Goal: Information Seeking & Learning: Learn about a topic

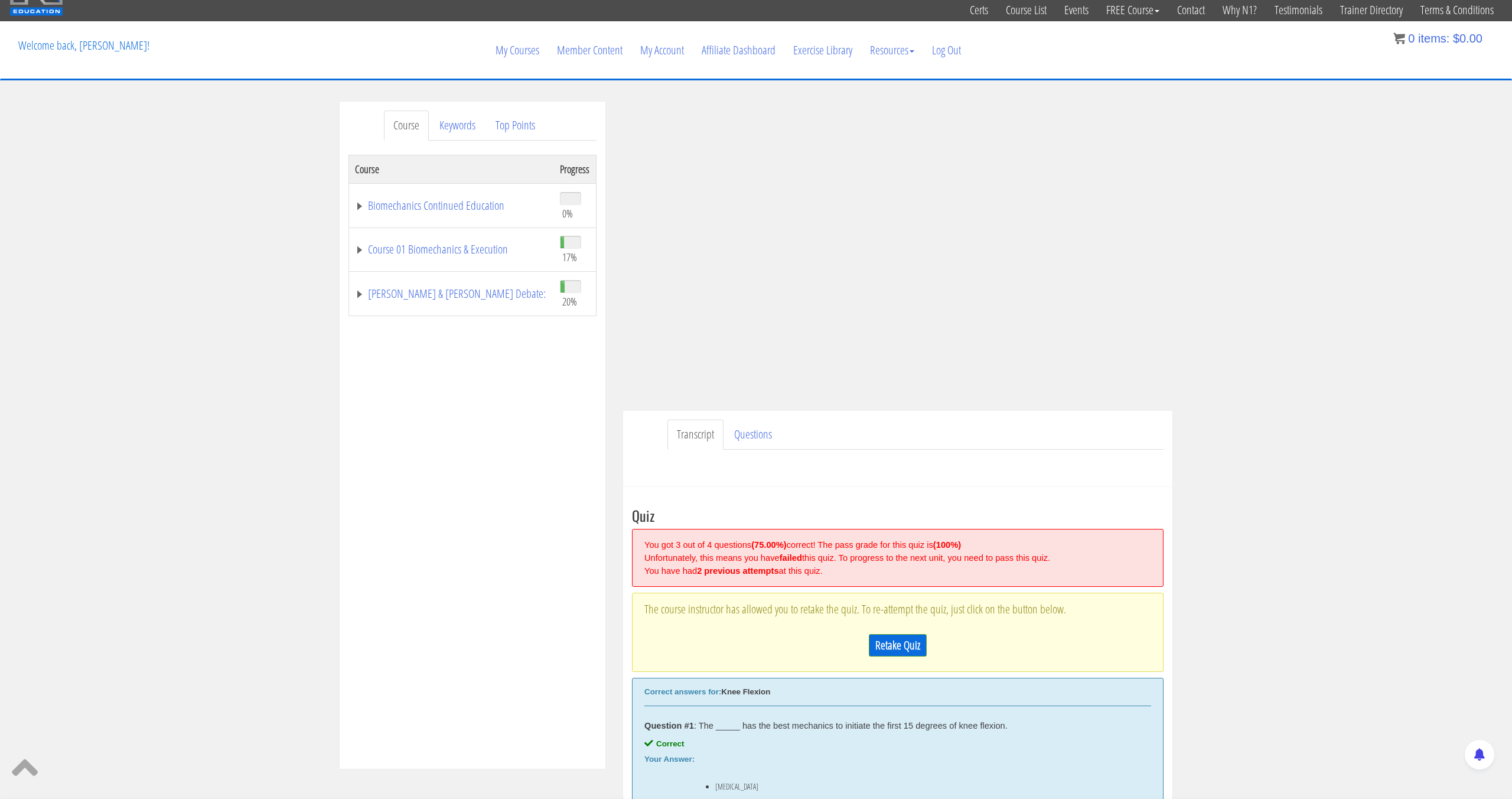
scroll to position [39, 0]
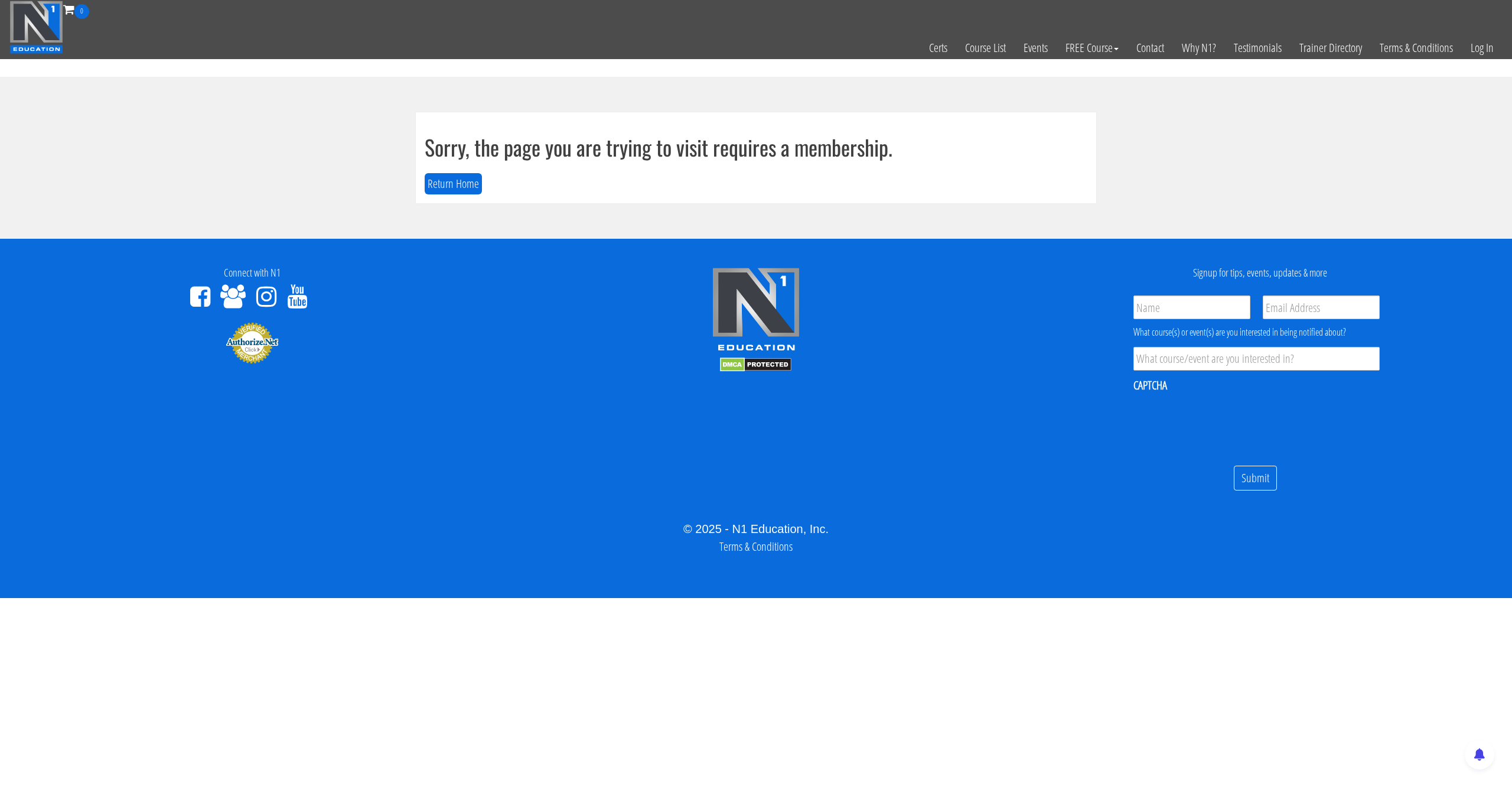
click at [1436, 15] on div "0 Certs Course List Events FREE Course Course Preview – Biomechanics Course Pre…" at bounding box center [756, 30] width 1494 height 58
click at [1484, 40] on link "Log In" at bounding box center [1482, 48] width 41 height 58
click at [1481, 40] on link "Log In" at bounding box center [1482, 48] width 41 height 58
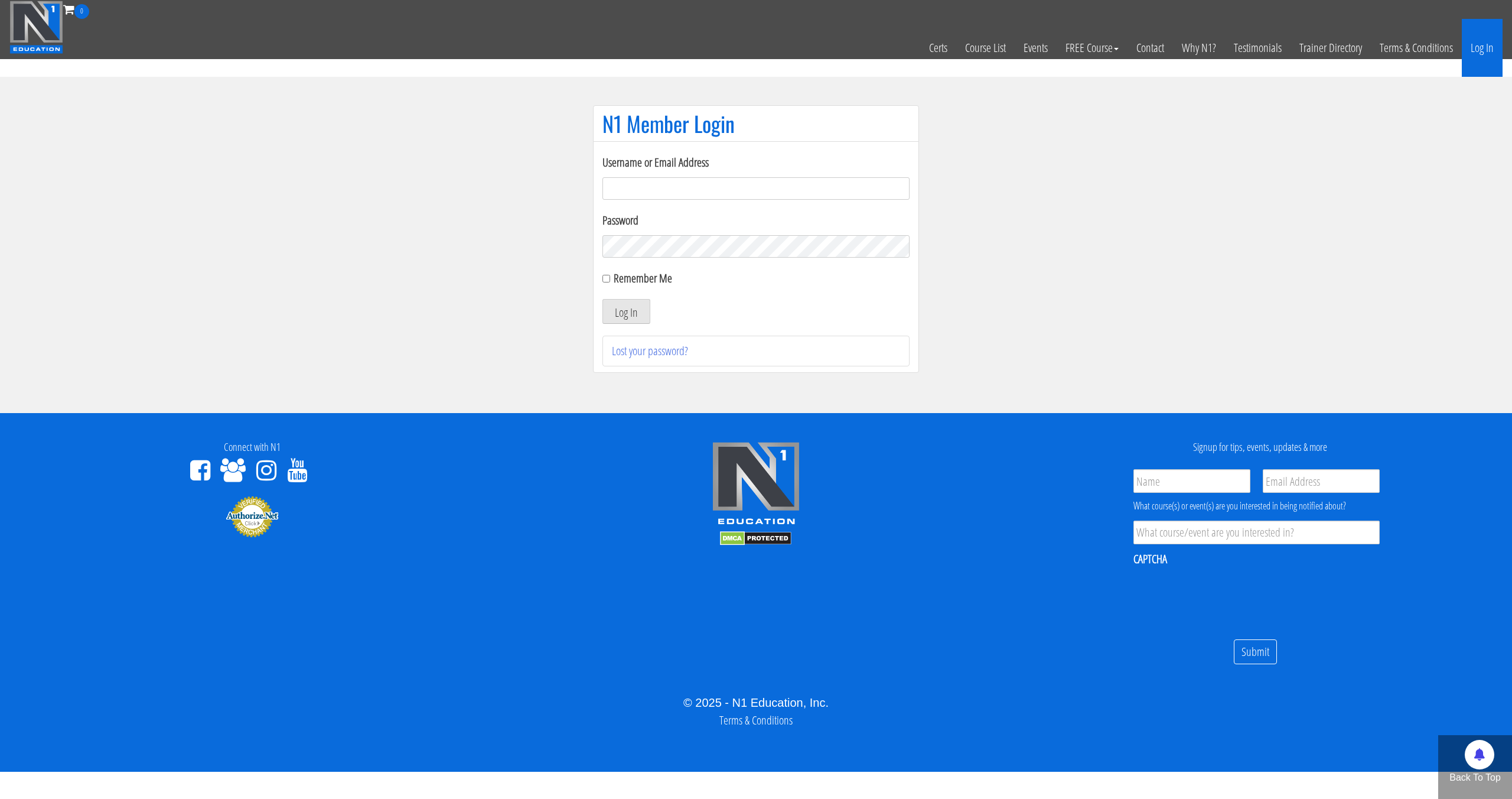
type input "pinedaa24@gmail.com"
click at [603, 299] on button "Log In" at bounding box center [626, 311] width 48 height 25
click at [643, 323] on button "Log In" at bounding box center [626, 311] width 48 height 25
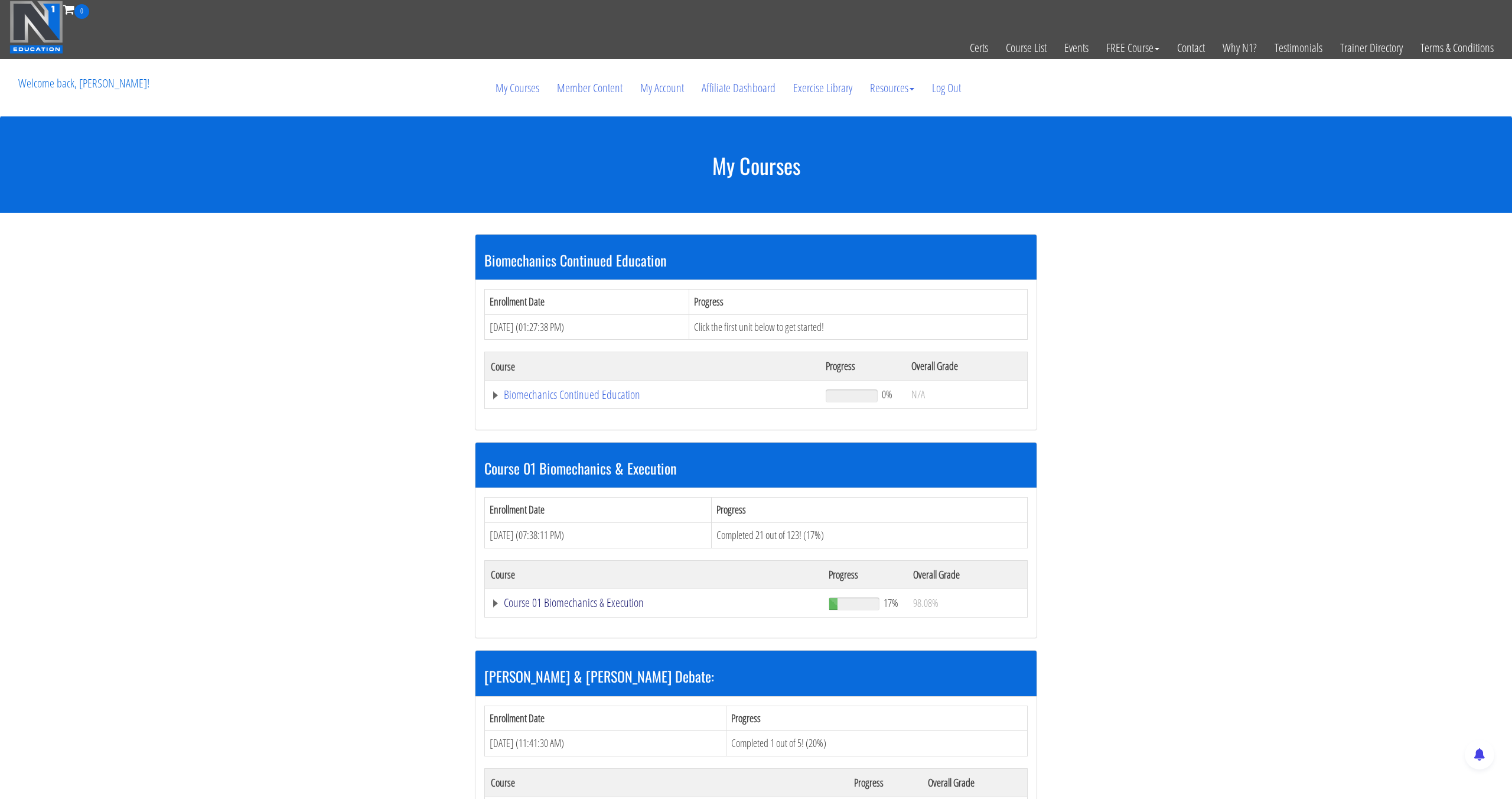
click at [531, 400] on link "Course 01 Biomechanics & Execution" at bounding box center [652, 395] width 323 height 12
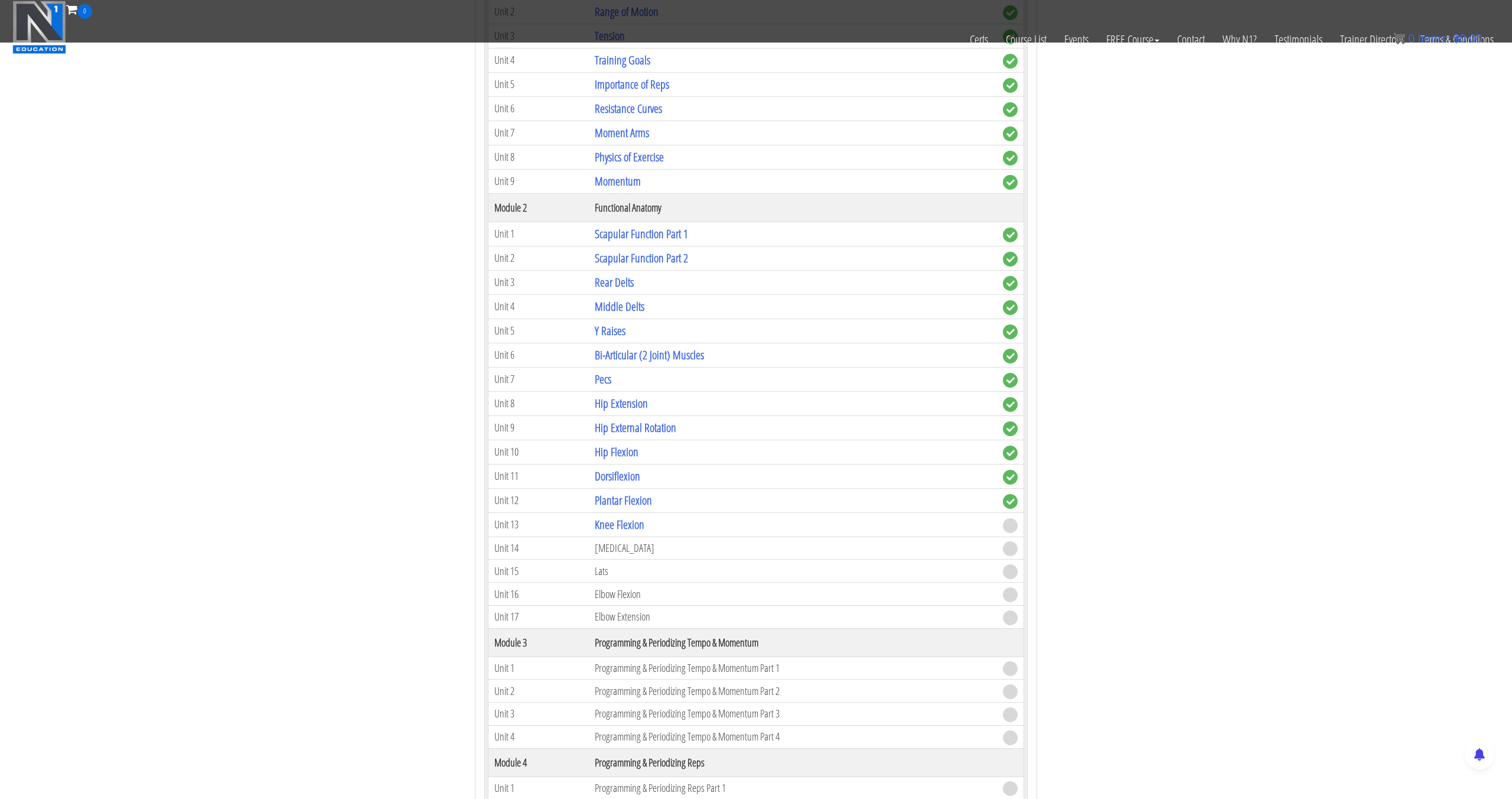
scroll to position [617, 0]
click at [638, 528] on link "Knee Flexion" at bounding box center [619, 522] width 49 height 16
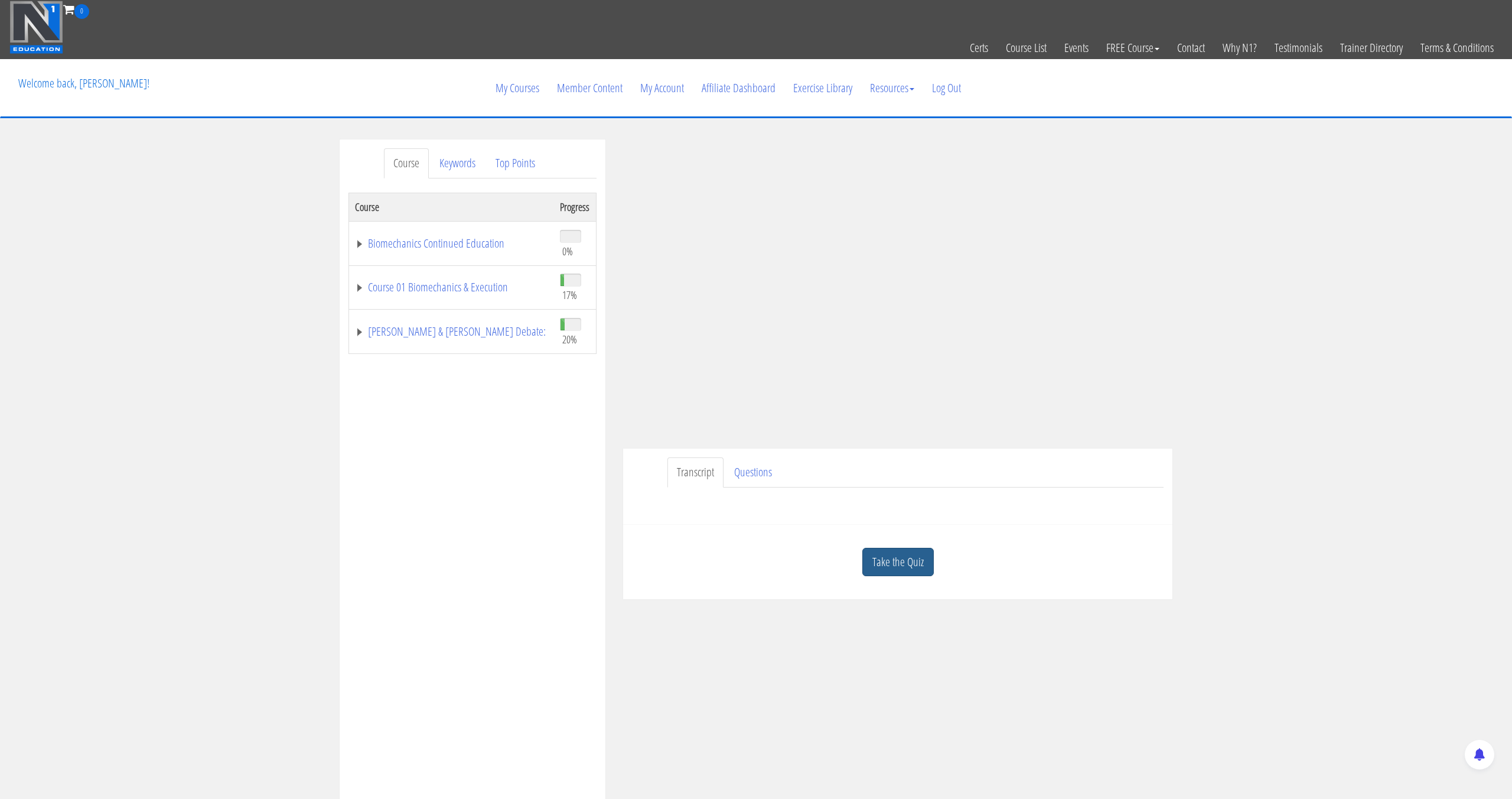
click at [912, 554] on link "Take the Quiz" at bounding box center [898, 562] width 71 height 29
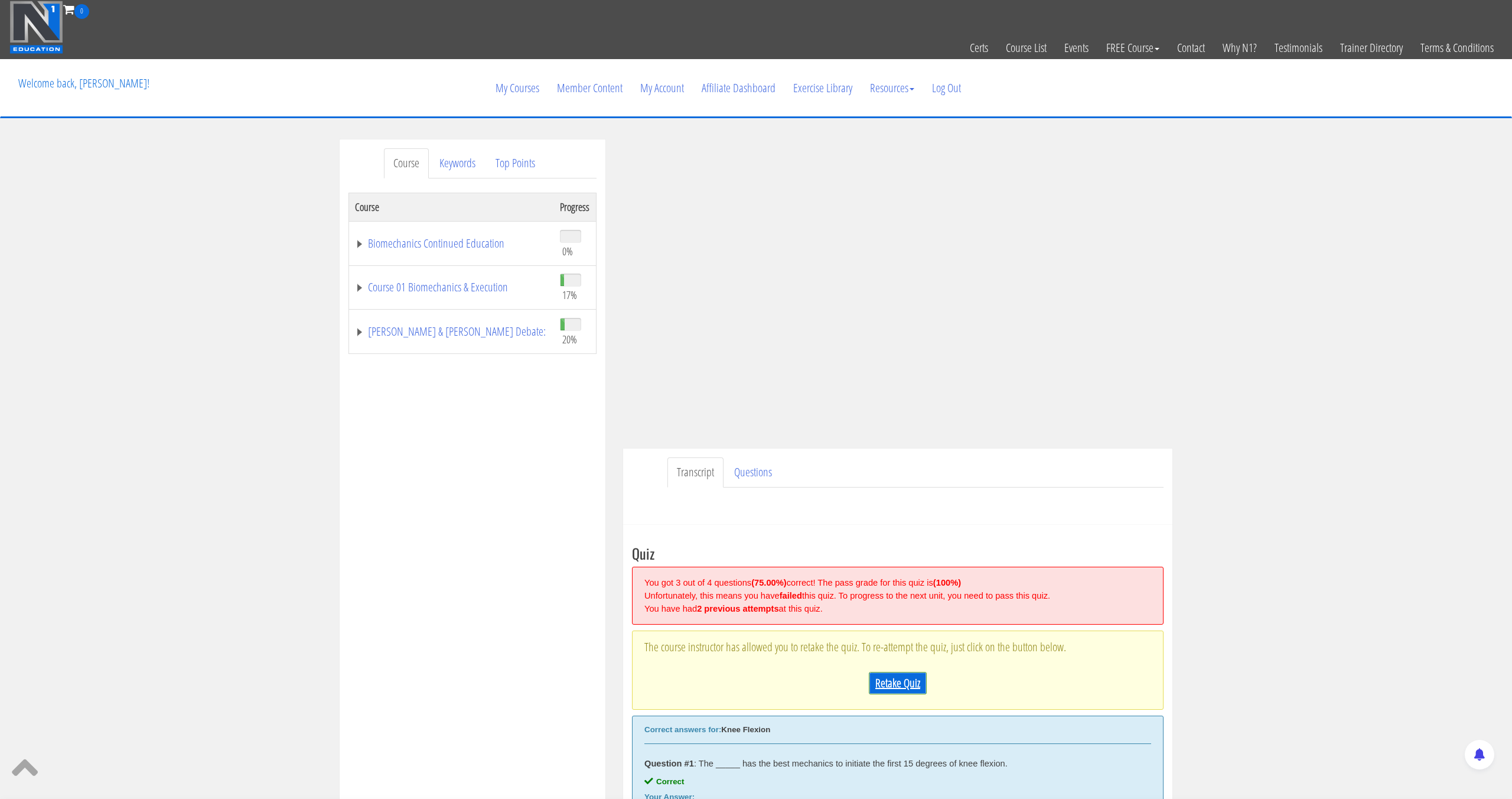
click at [904, 690] on link "Retake Quiz" at bounding box center [898, 684] width 58 height 22
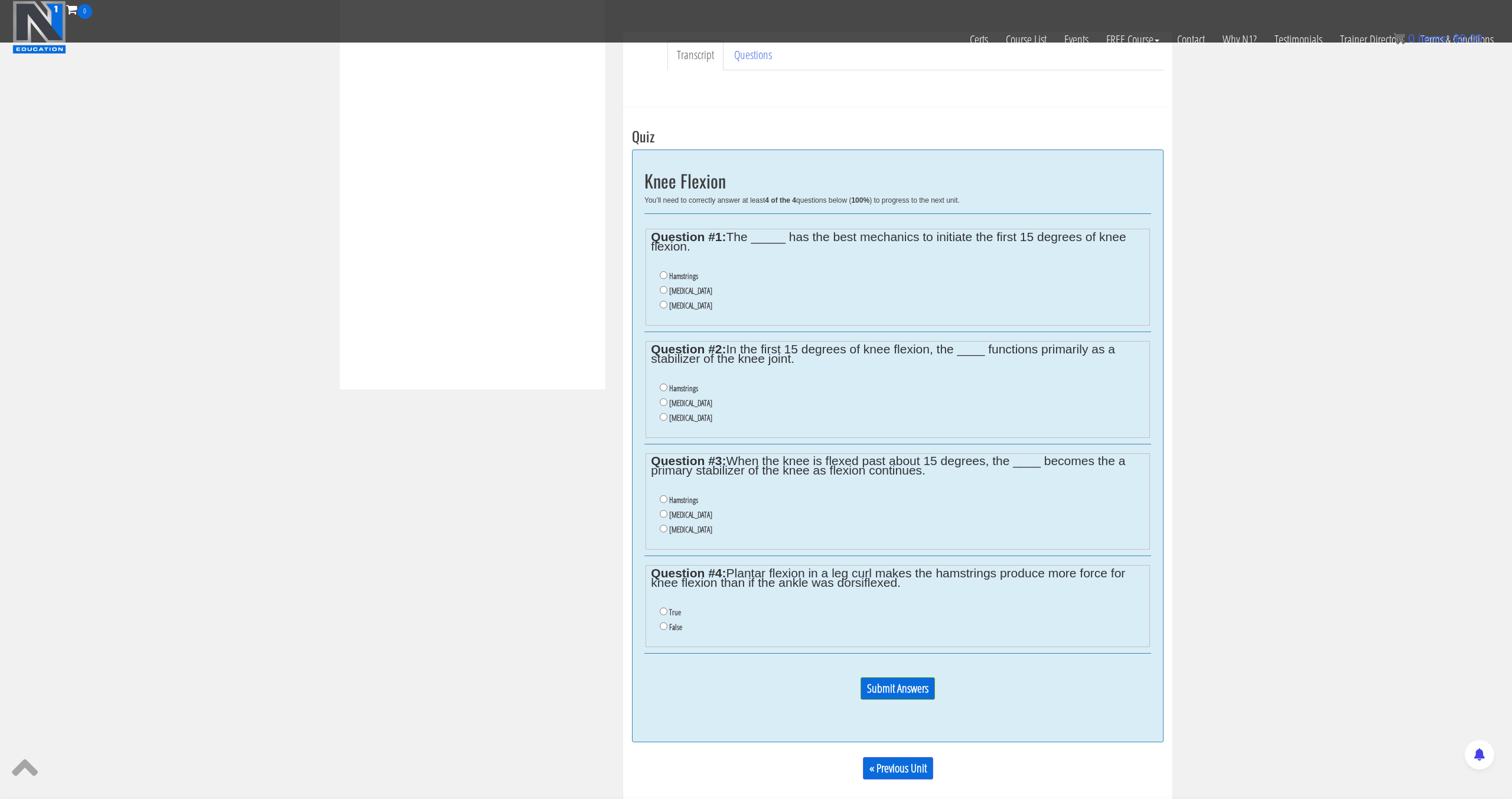
scroll to position [362, 0]
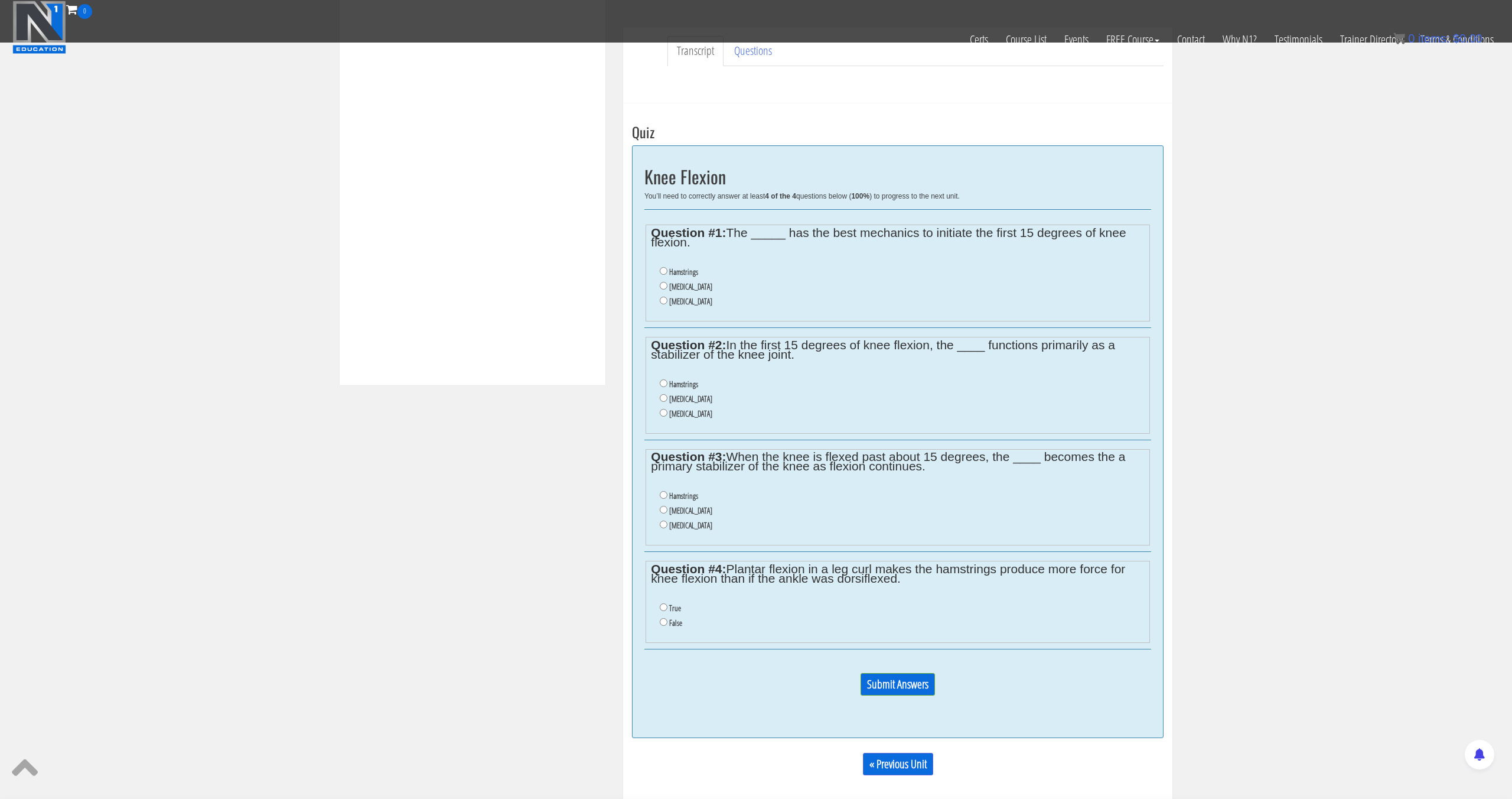
click at [670, 282] on label "Gastrocnemius" at bounding box center [690, 286] width 43 height 9
click at [667, 282] on input "Gastrocnemius" at bounding box center [664, 286] width 8 height 8
radio input "true"
click at [676, 389] on label "Hamstrings" at bounding box center [684, 384] width 29 height 9
click at [667, 387] on input "Hamstrings" at bounding box center [664, 383] width 8 height 8
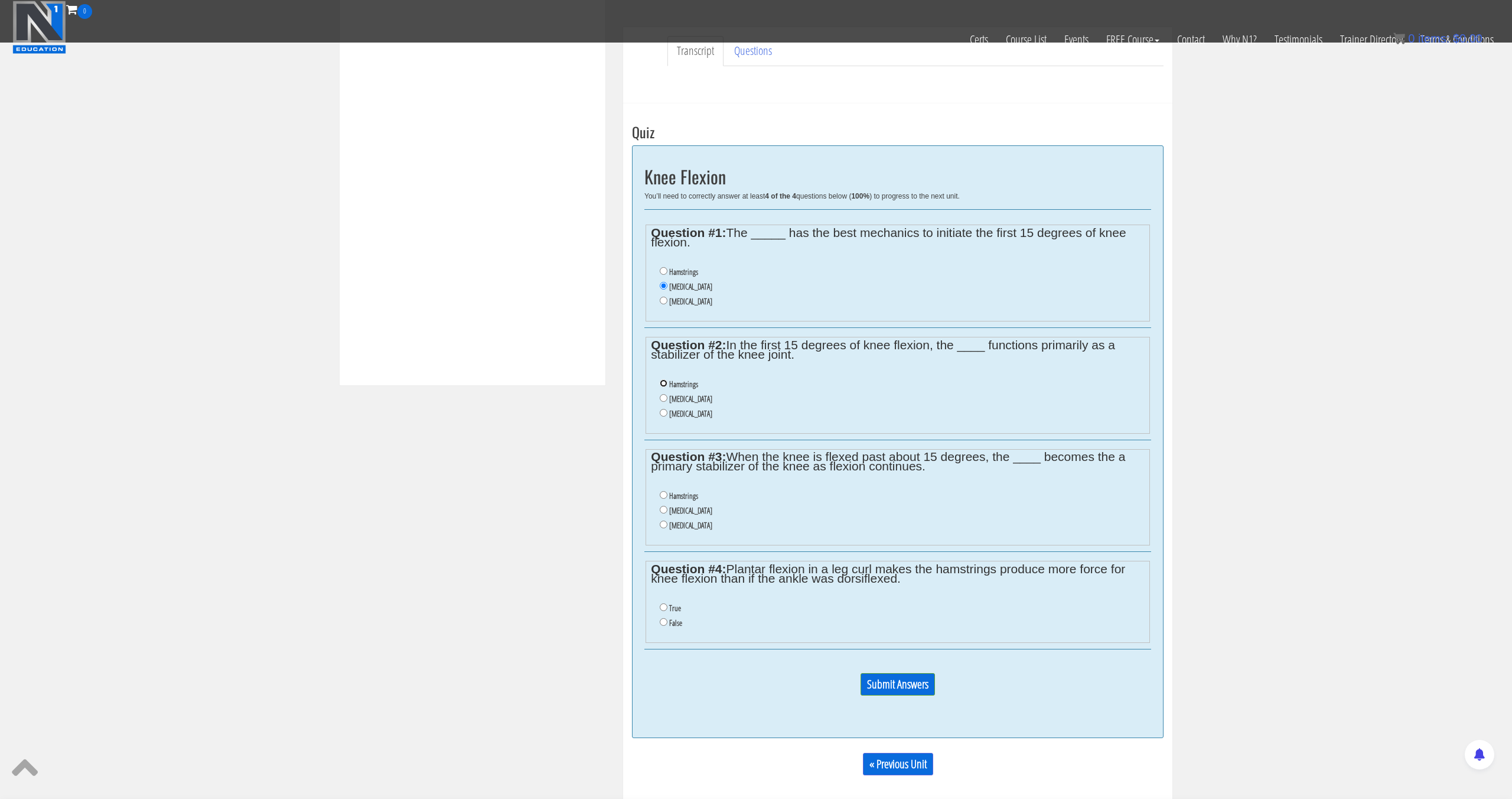
radio input "true"
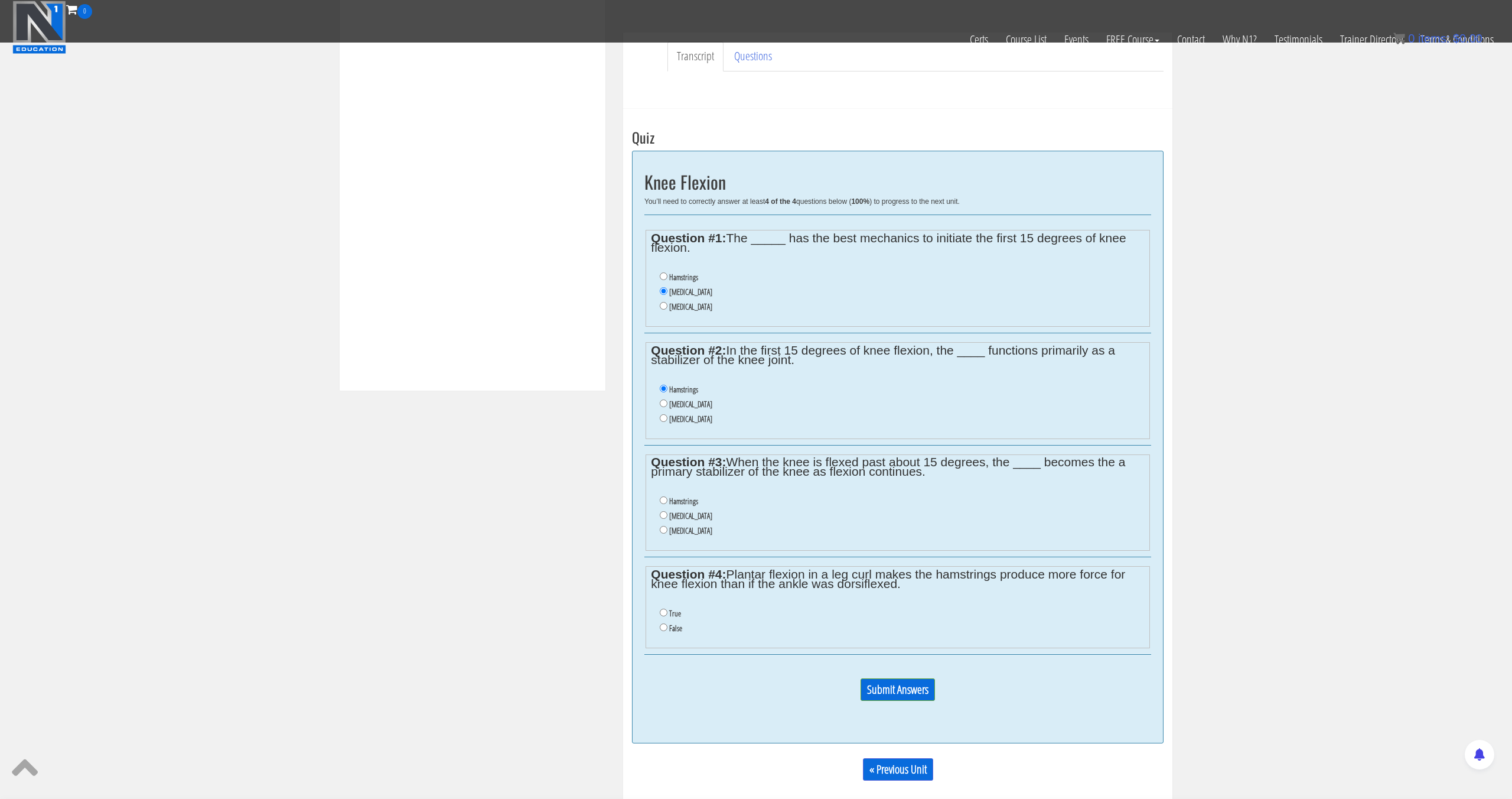
click at [690, 516] on label "Gastrocnemius" at bounding box center [690, 516] width 43 height 9
click at [667, 516] on input "Gastrocnemius" at bounding box center [664, 515] width 8 height 8
radio input "true"
drag, startPoint x: 751, startPoint y: 542, endPoint x: 767, endPoint y: 549, distance: 17.5
click at [765, 549] on fieldset "Question #3: When the knee is flexed past about 15 degrees, the ____ becomes th…" at bounding box center [897, 503] width 504 height 97
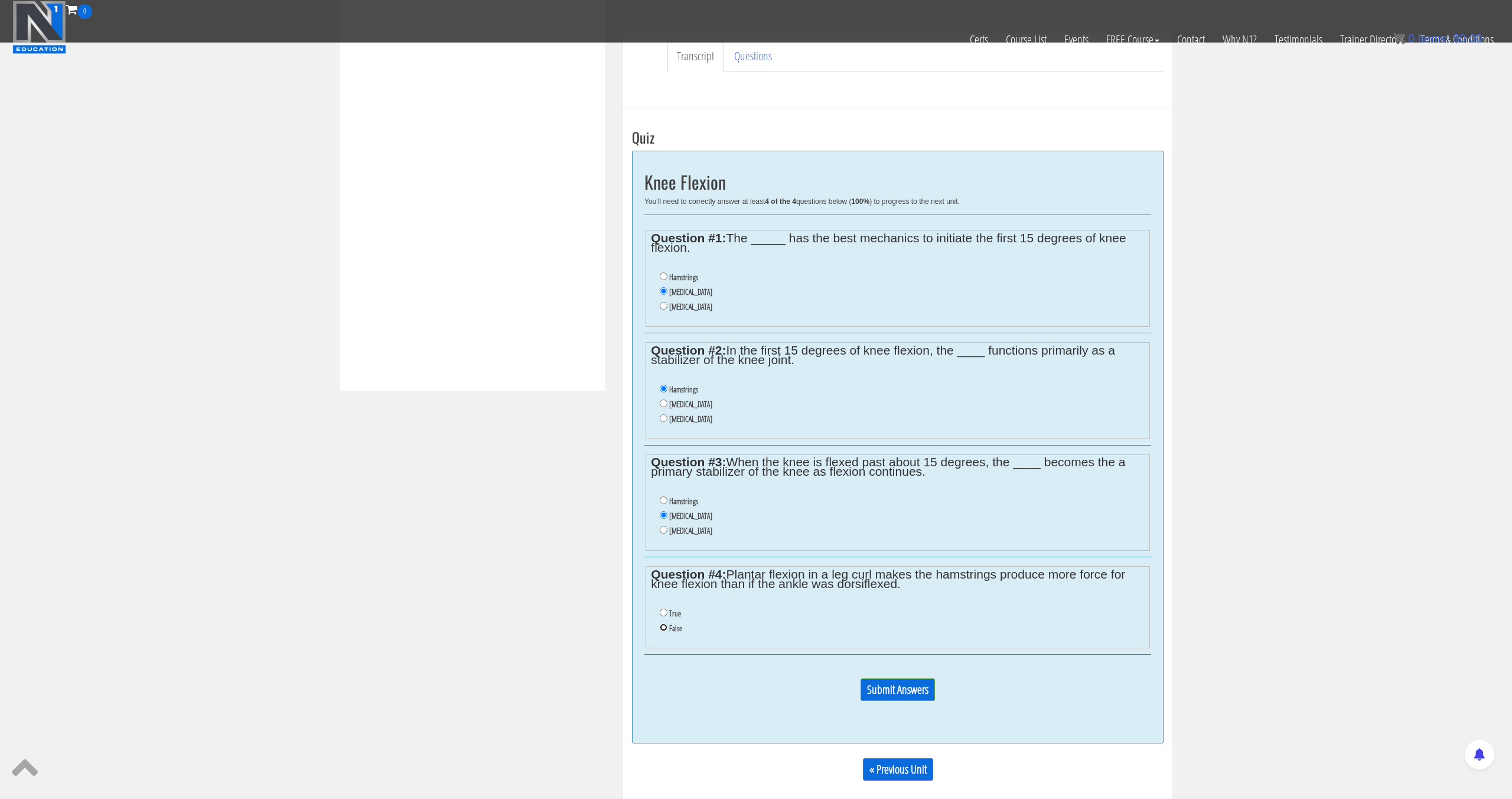
drag, startPoint x: 666, startPoint y: 627, endPoint x: 752, endPoint y: 641, distance: 87.1
click at [666, 627] on input "False" at bounding box center [664, 627] width 8 height 8
radio input "true"
click at [874, 687] on input "Submit Answers" at bounding box center [897, 689] width 75 height 22
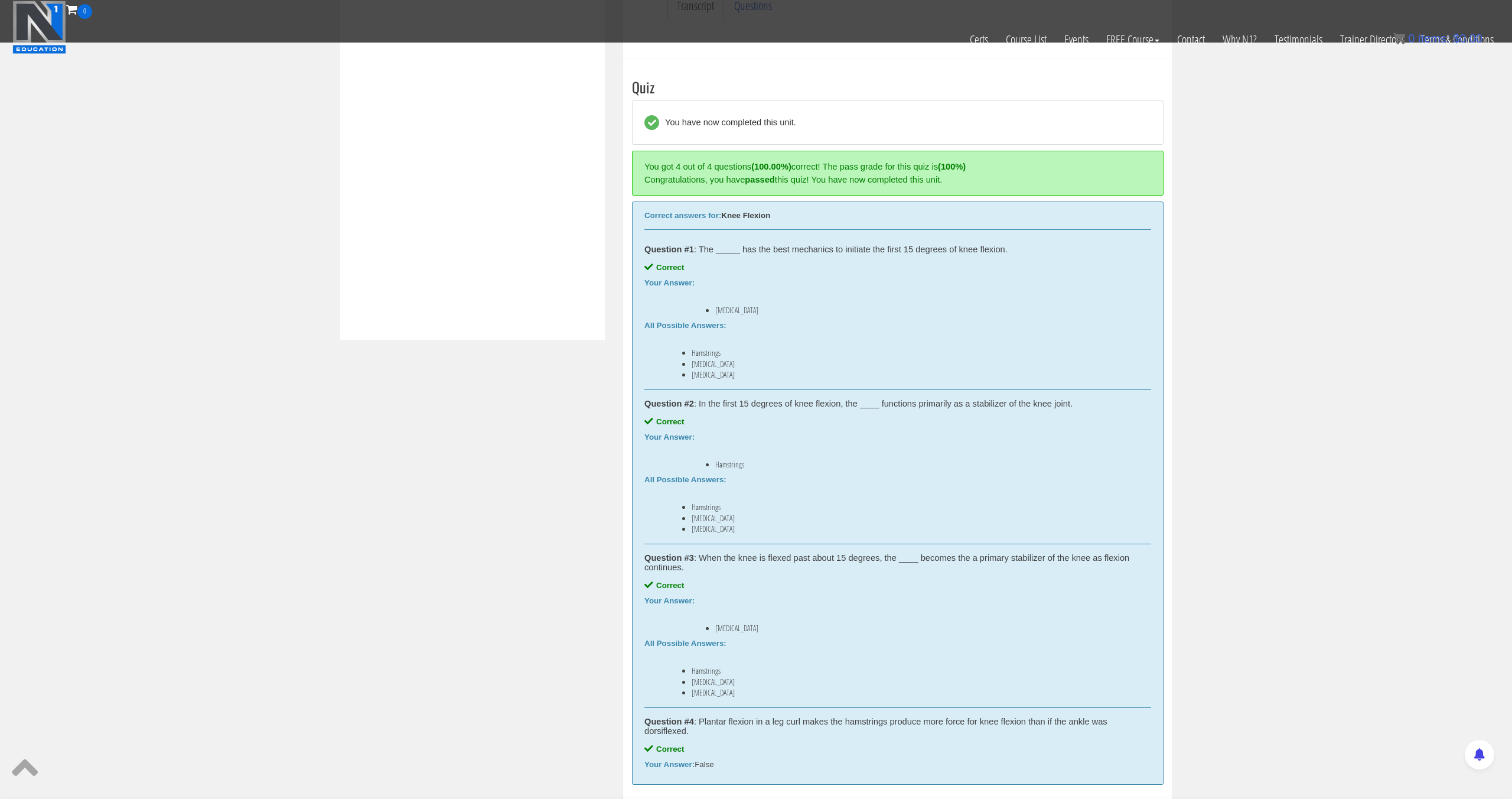
scroll to position [449, 0]
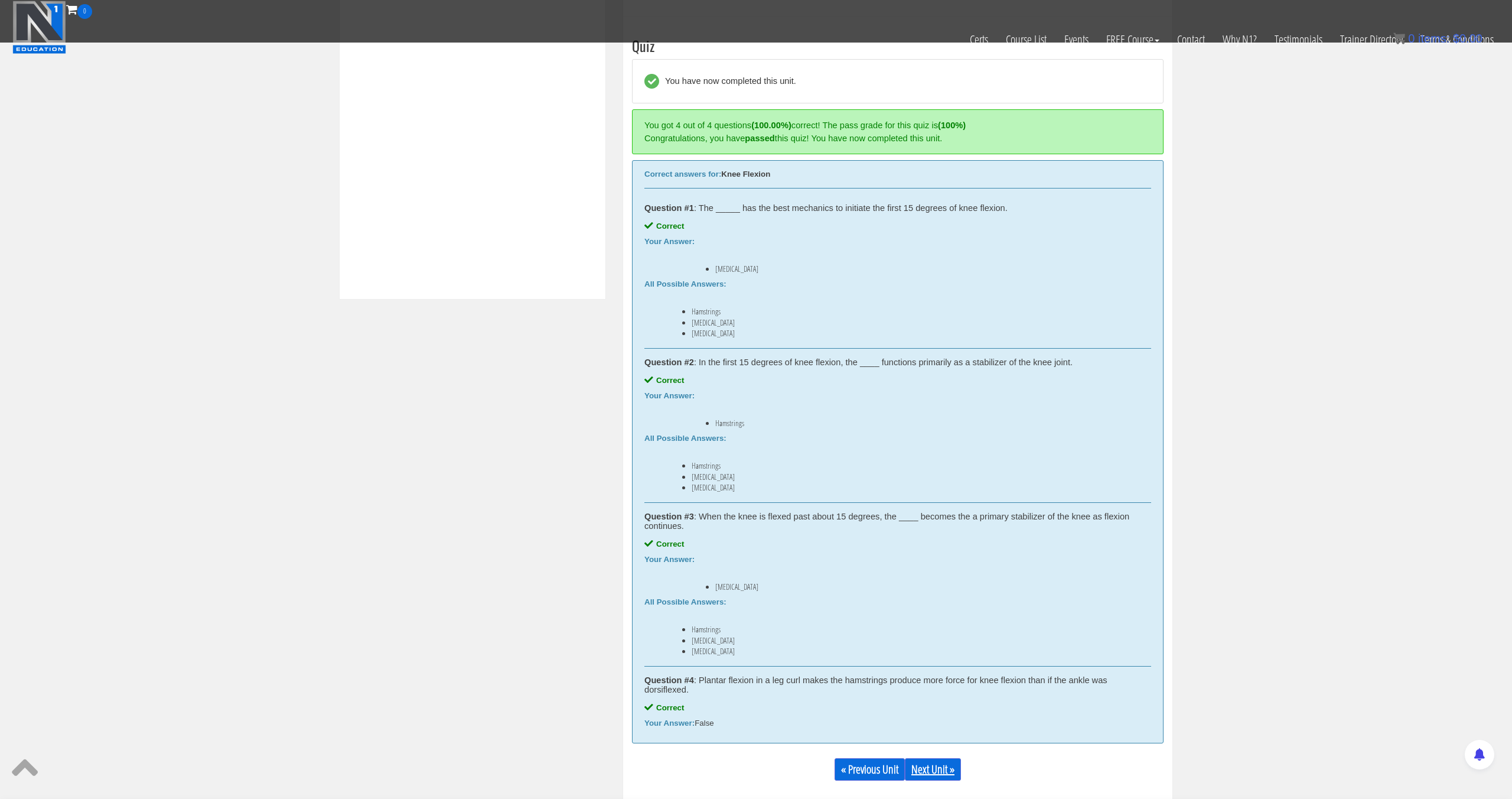
click at [939, 775] on link "Next Unit »" at bounding box center [932, 769] width 56 height 22
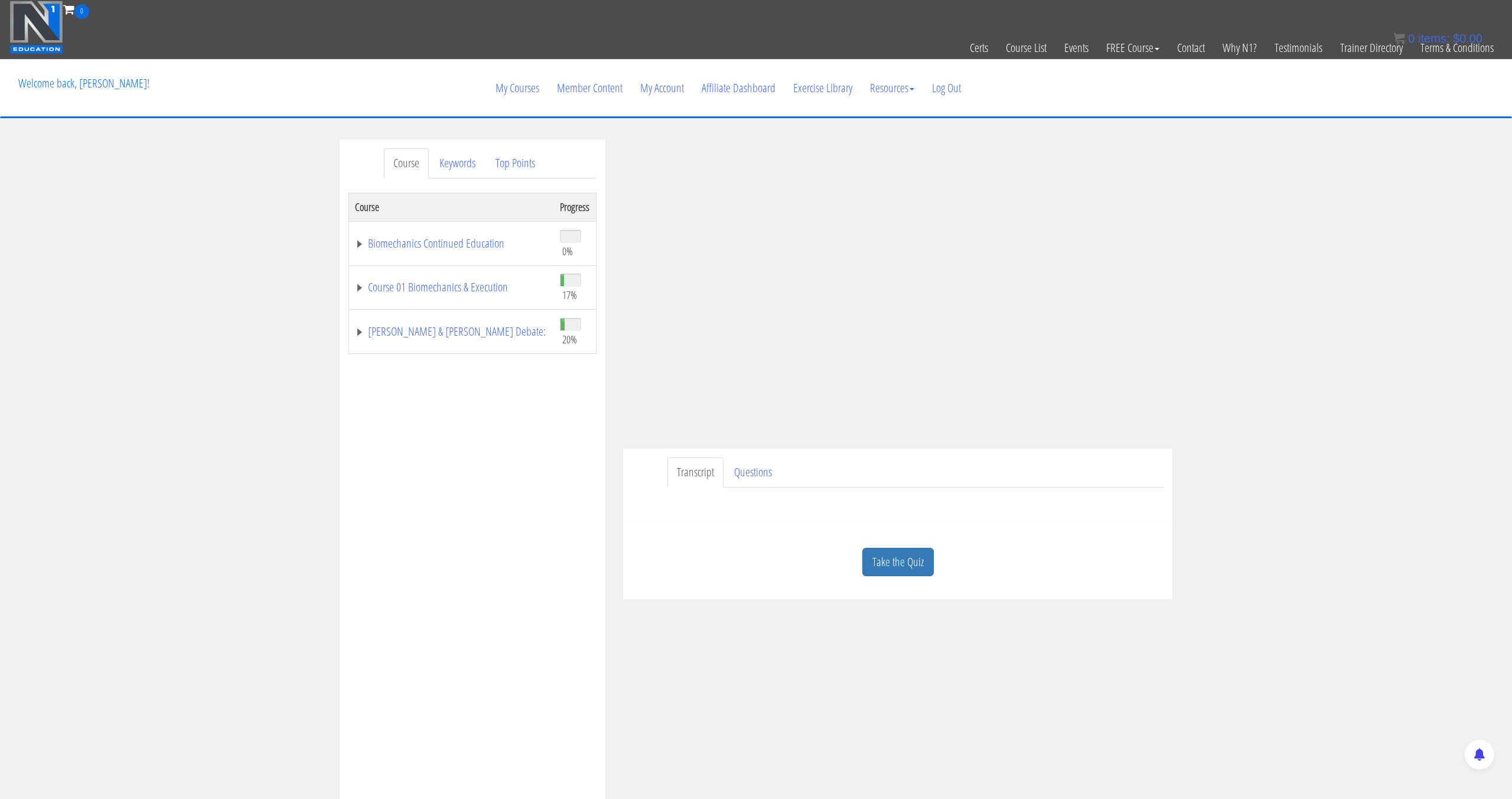
scroll to position [1, 0]
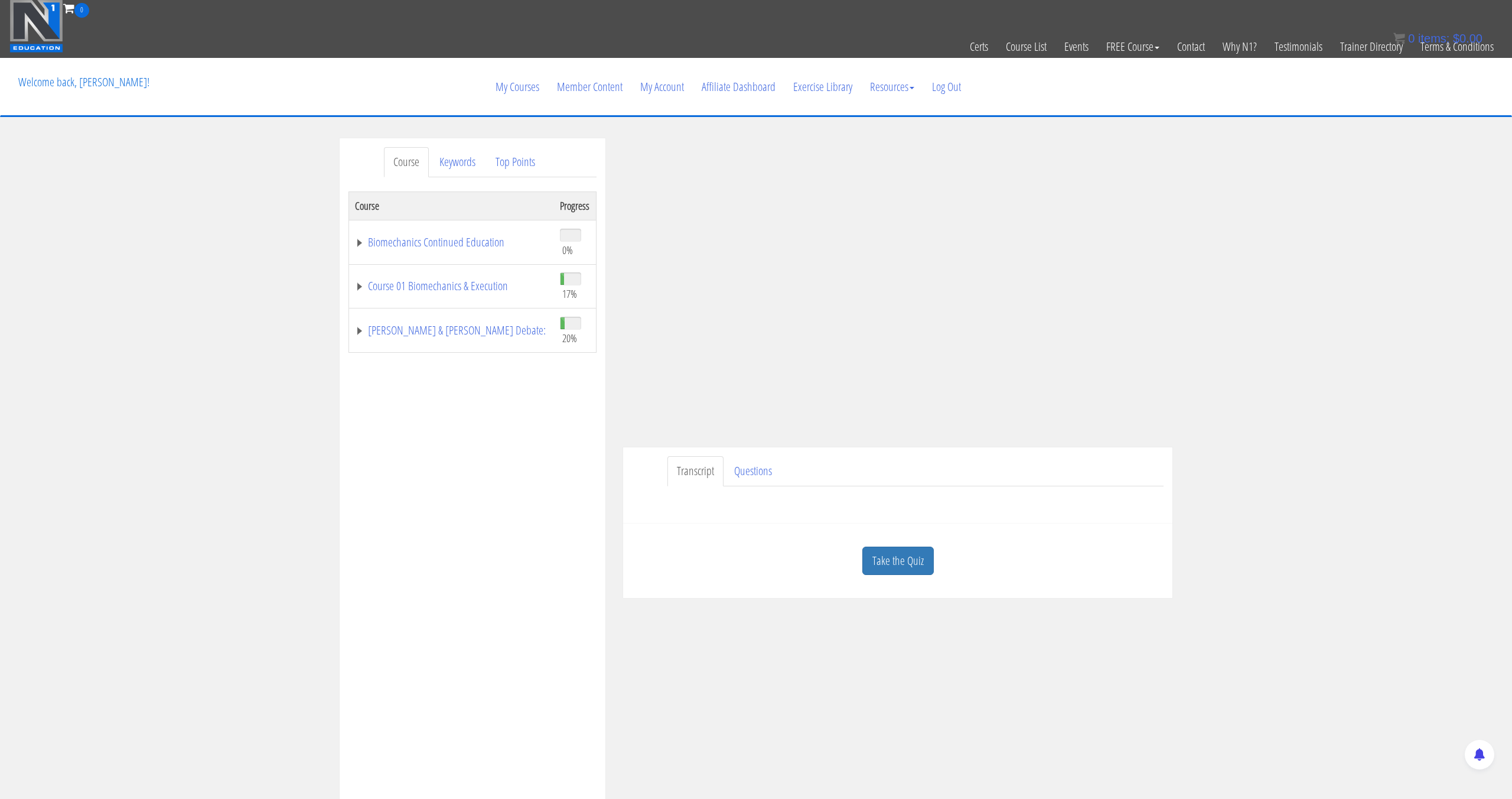
click at [912, 563] on link "Take the Quiz" at bounding box center [898, 561] width 71 height 29
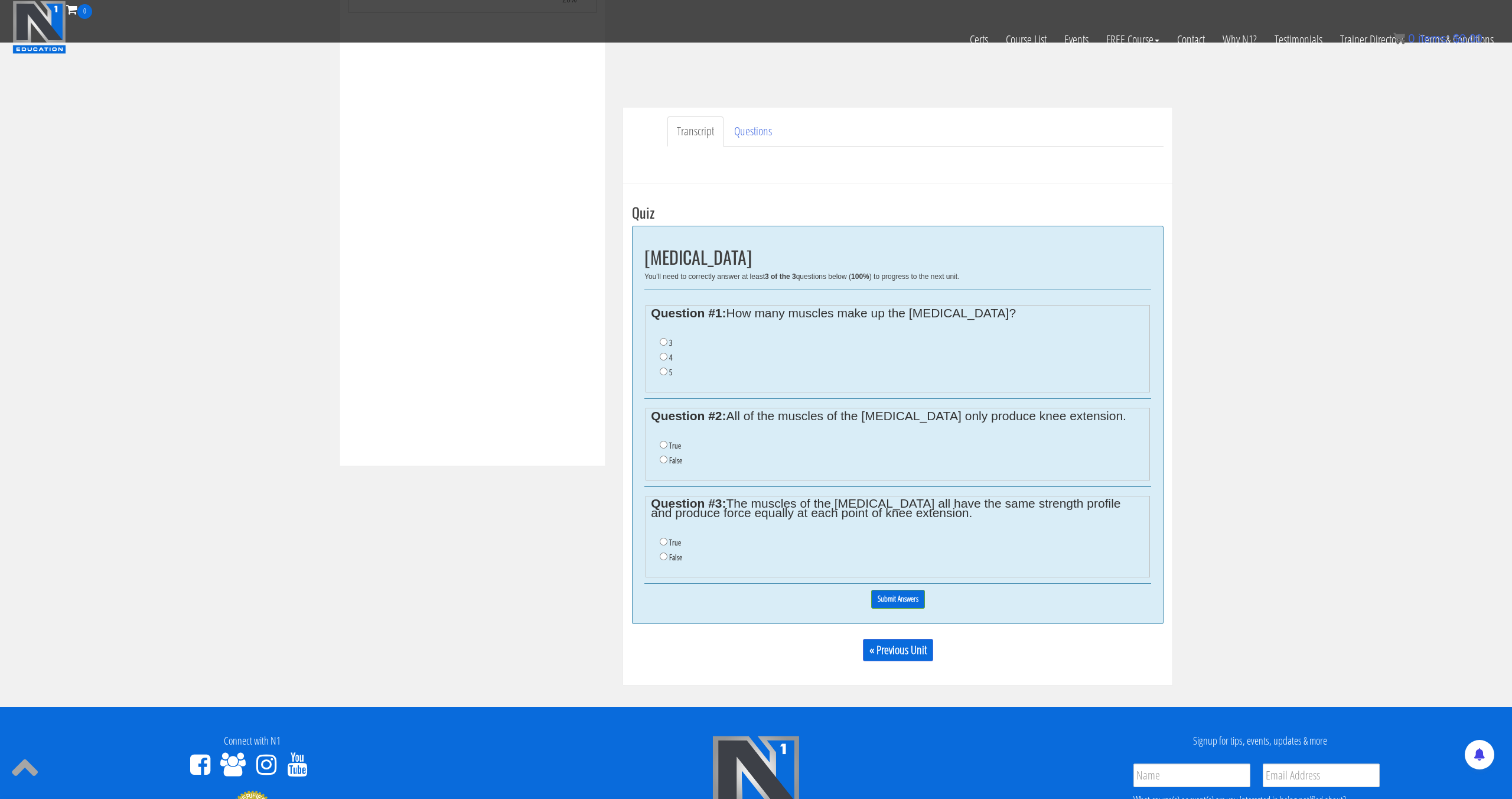
scroll to position [357, 0]
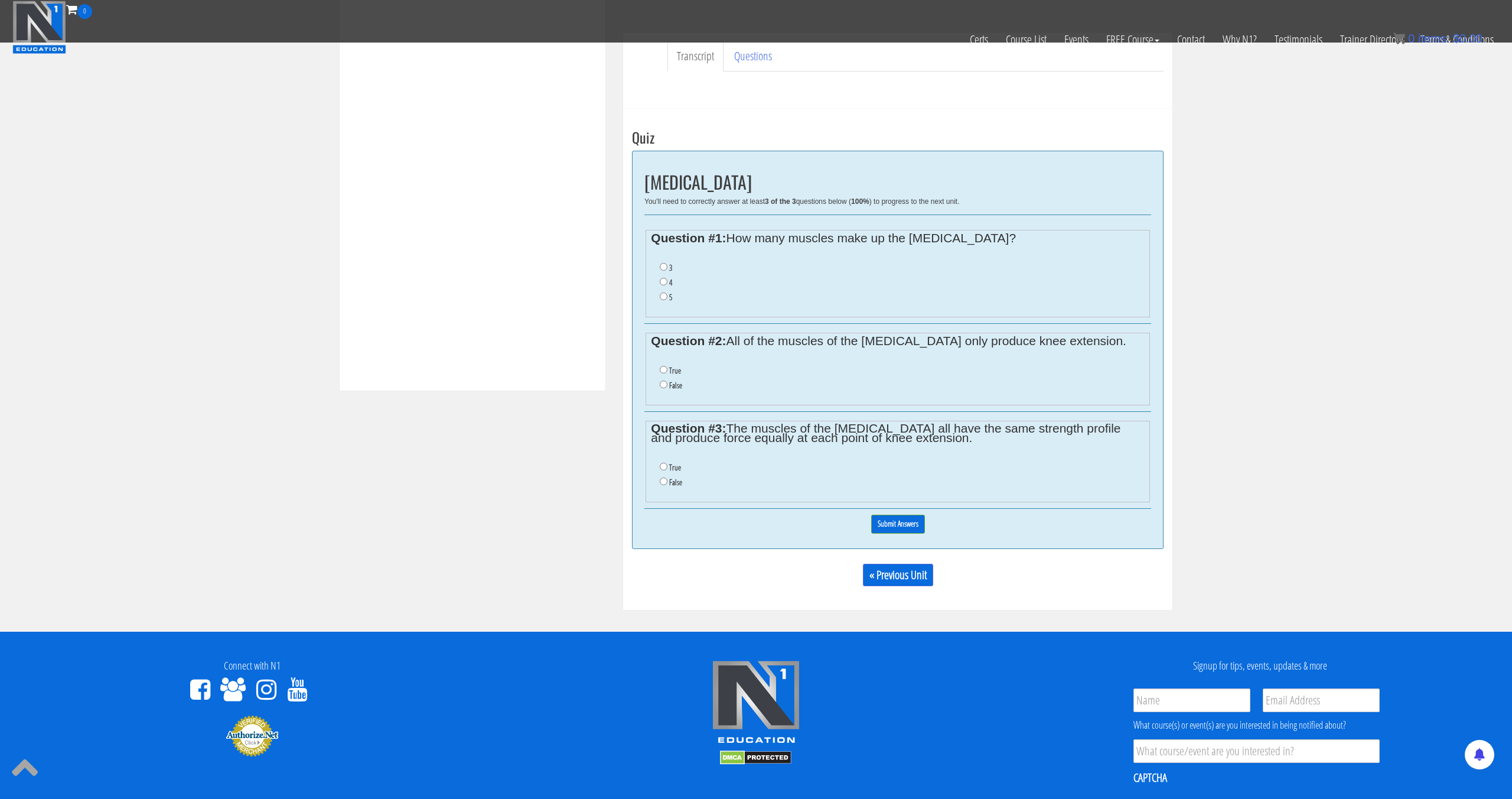
click at [667, 265] on li "3" at bounding box center [902, 268] width 485 height 15
click at [661, 279] on input "4" at bounding box center [664, 282] width 8 height 8
radio input "true"
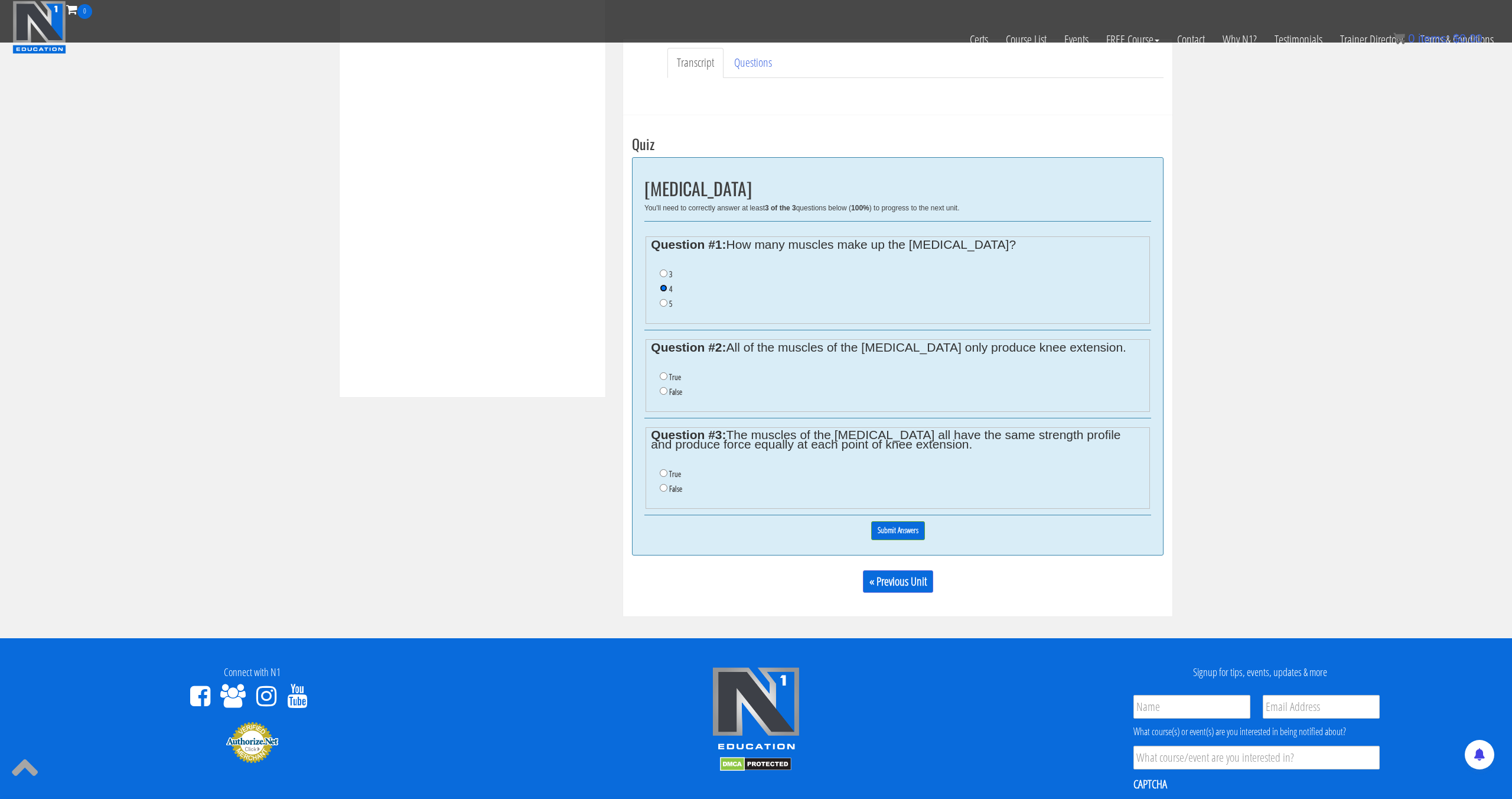
scroll to position [352, 0]
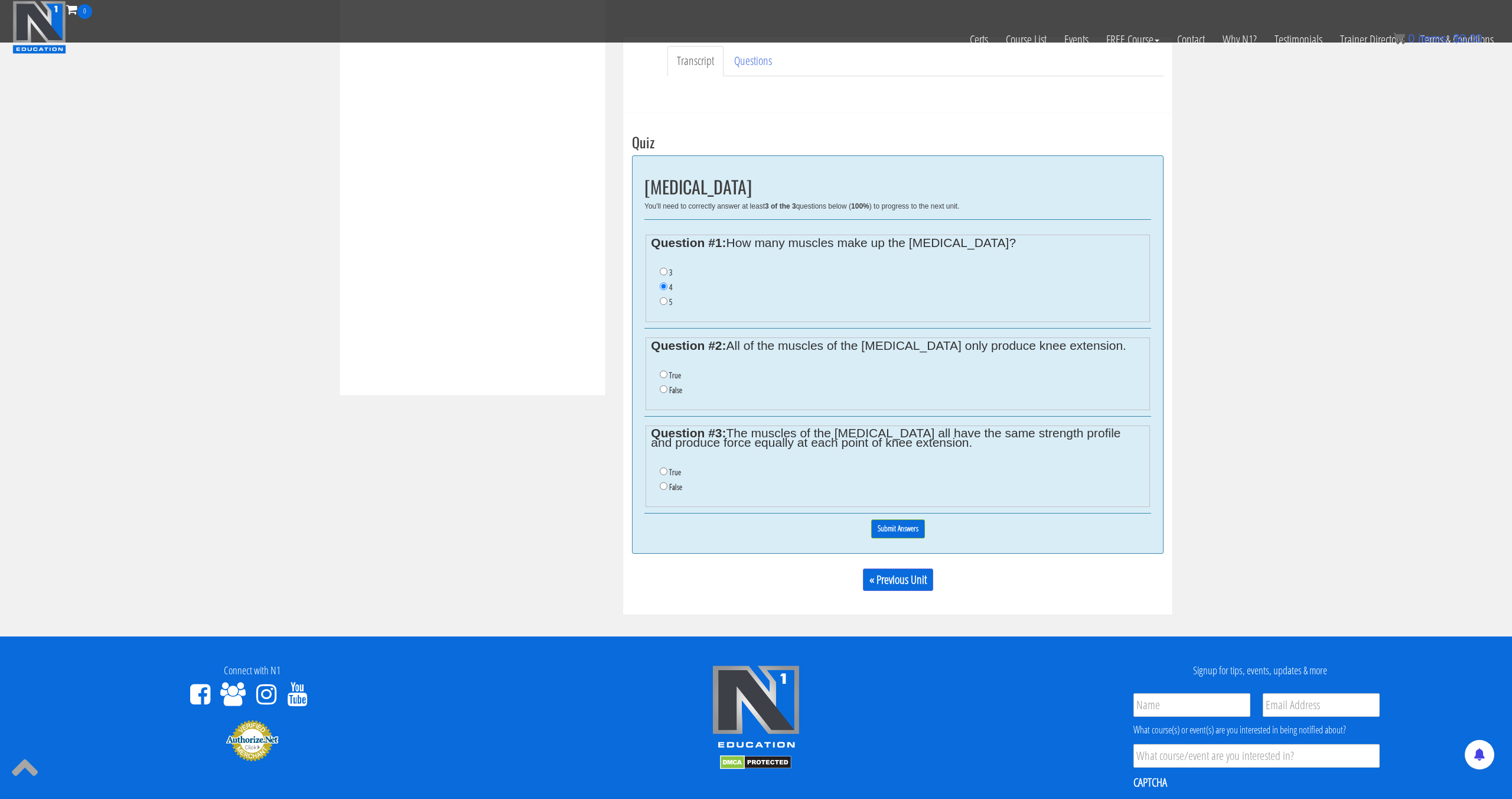
click at [671, 373] on label "True" at bounding box center [675, 375] width 12 height 9
click at [667, 373] on input "True" at bounding box center [664, 375] width 8 height 8
radio input "true"
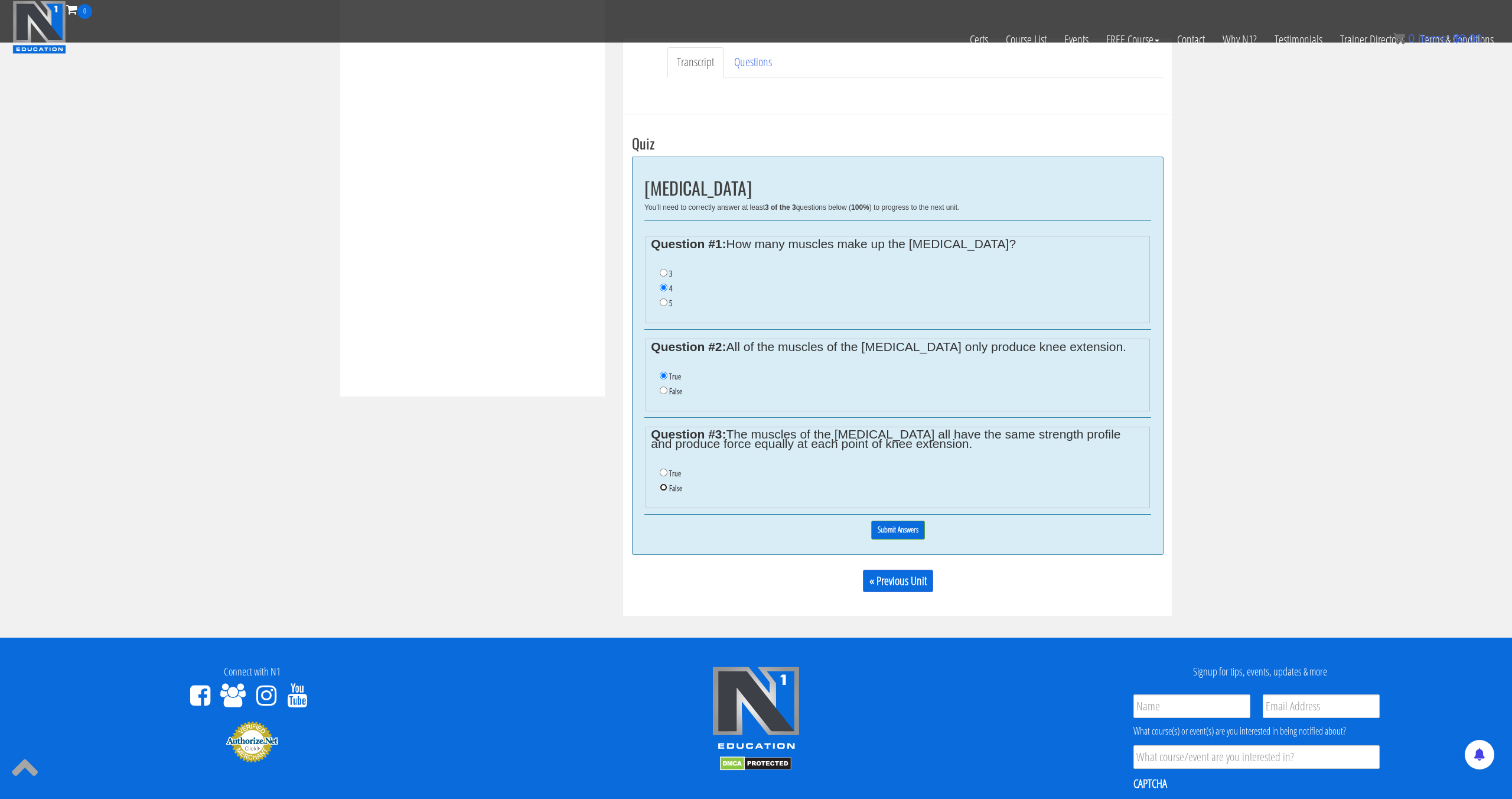
click at [664, 489] on input "False" at bounding box center [664, 488] width 8 height 8
radio input "true"
click at [907, 532] on input "Submit Answers" at bounding box center [898, 530] width 54 height 18
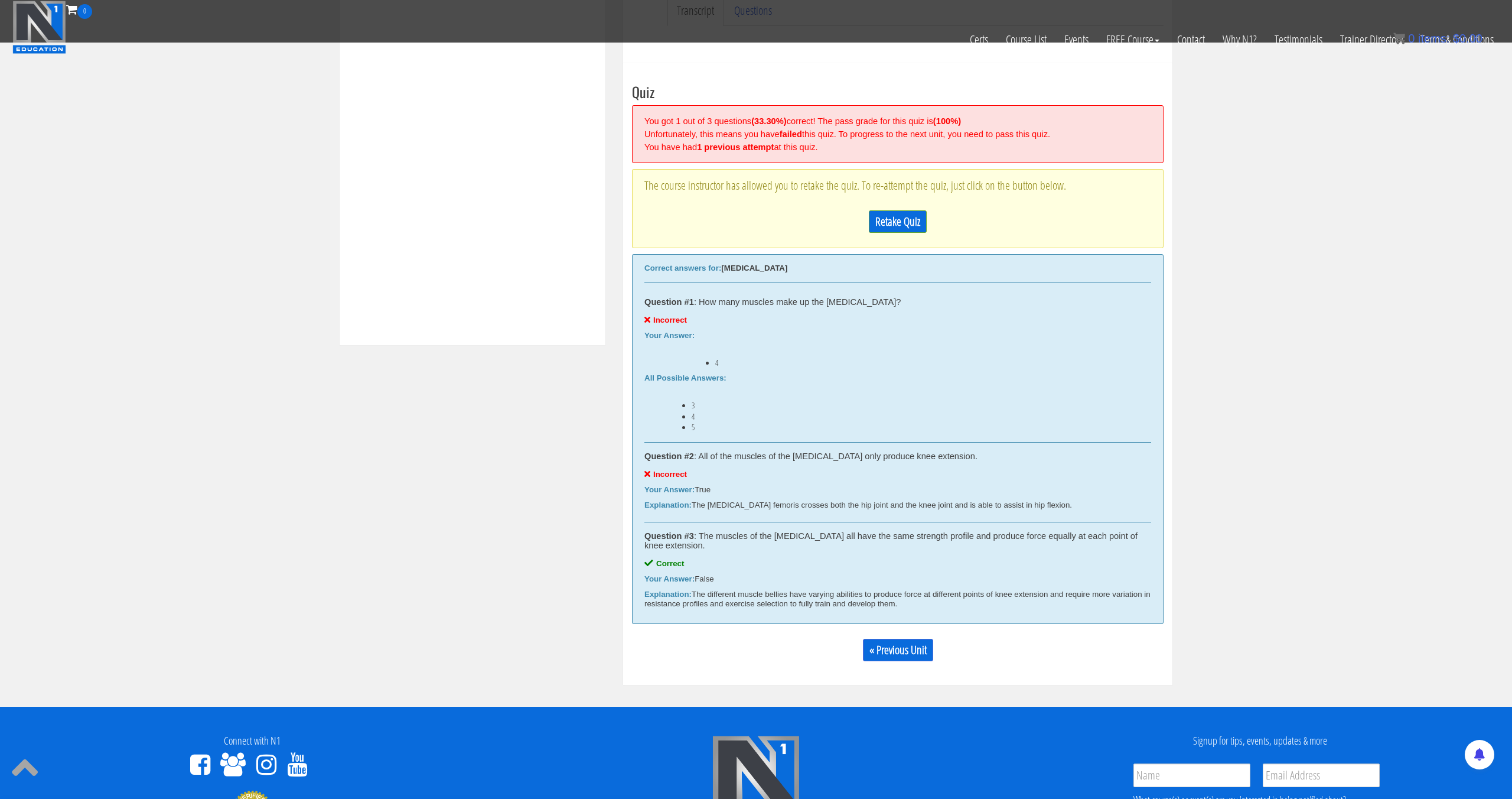
scroll to position [449, 0]
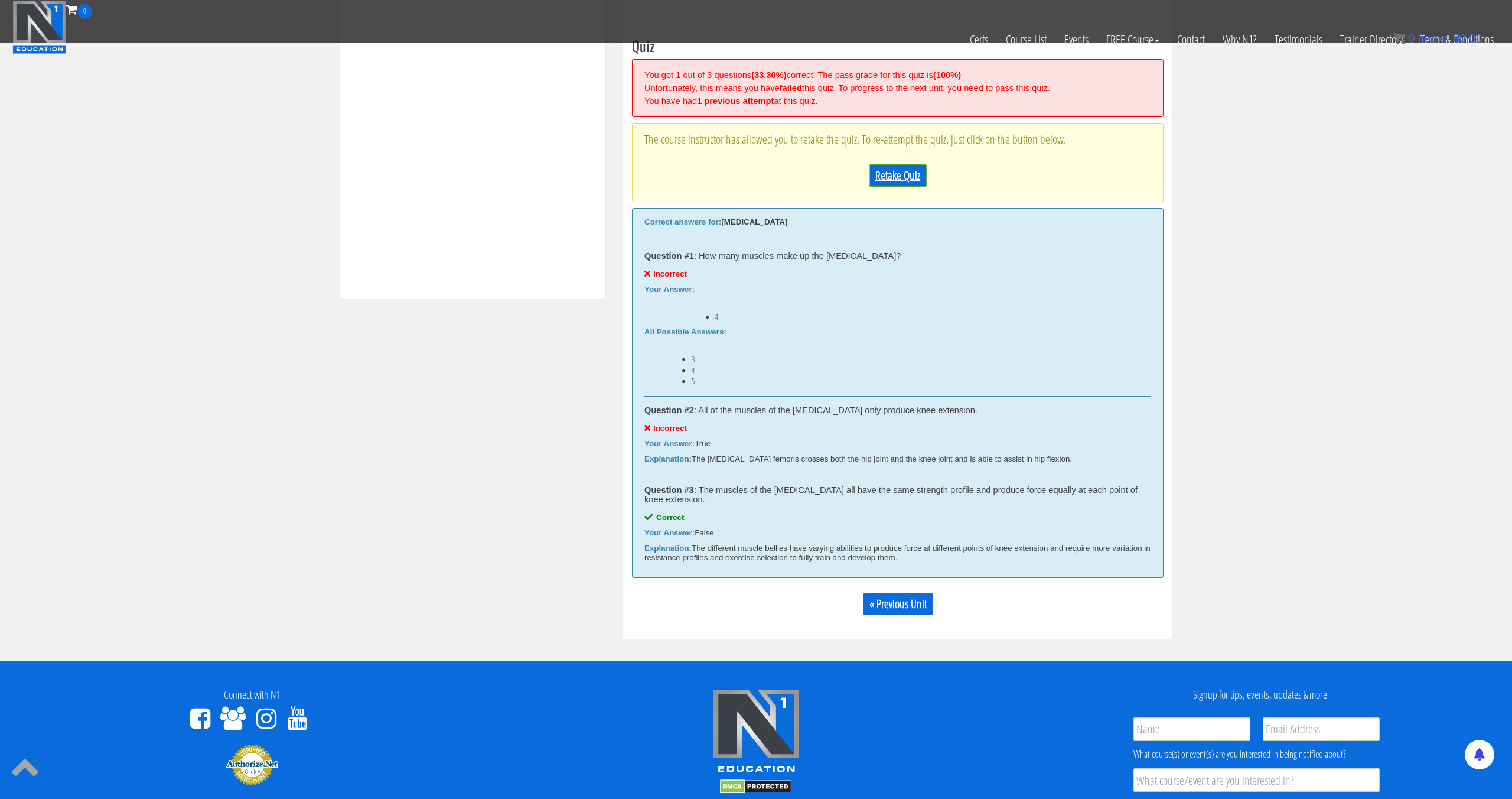
click at [899, 185] on link "Retake Quiz" at bounding box center [898, 176] width 58 height 22
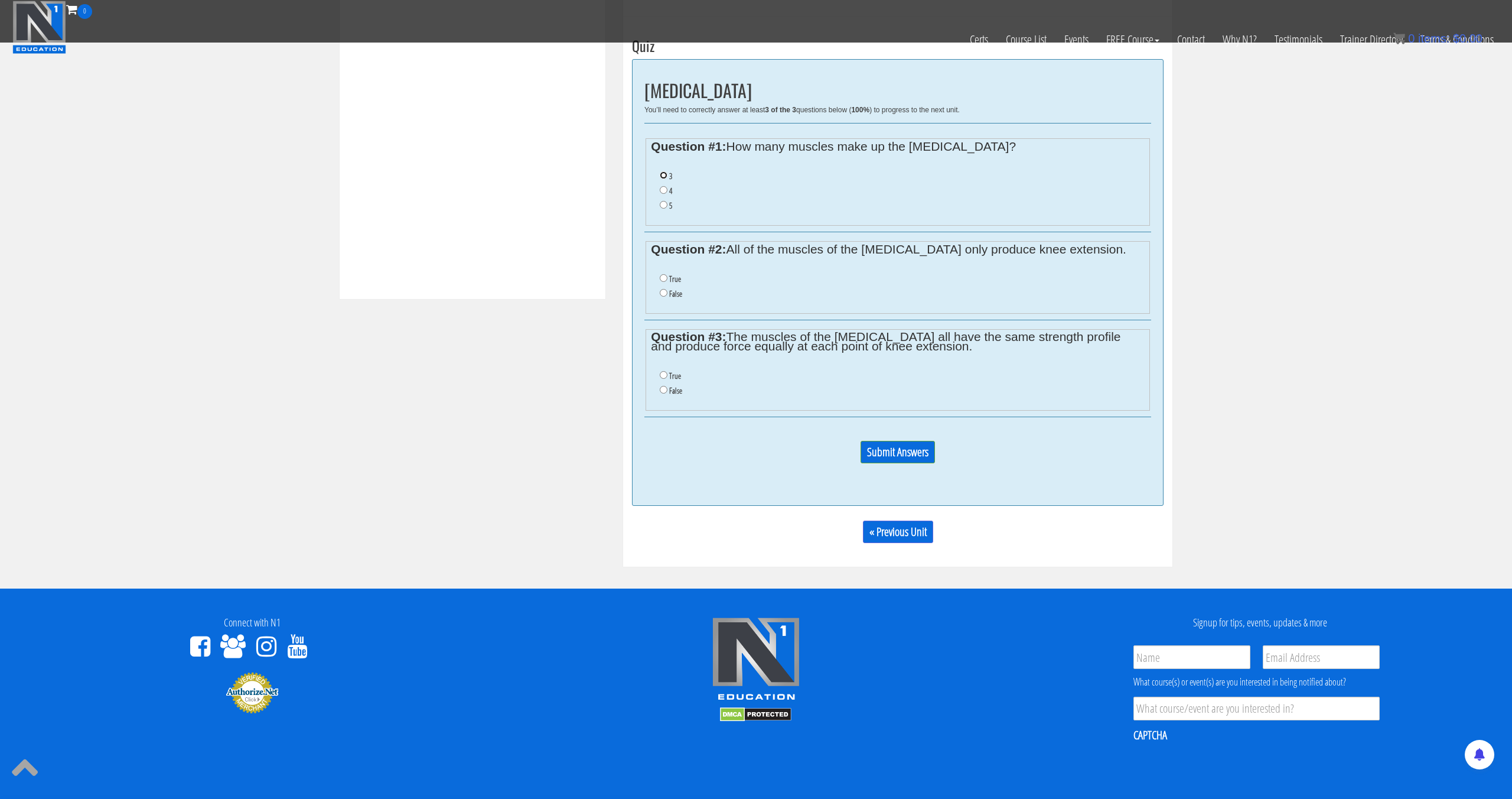
click at [664, 177] on input "3" at bounding box center [664, 176] width 8 height 8
radio input "true"
click at [663, 294] on input "False" at bounding box center [664, 293] width 8 height 8
radio input "true"
click at [666, 391] on input "False" at bounding box center [664, 390] width 8 height 8
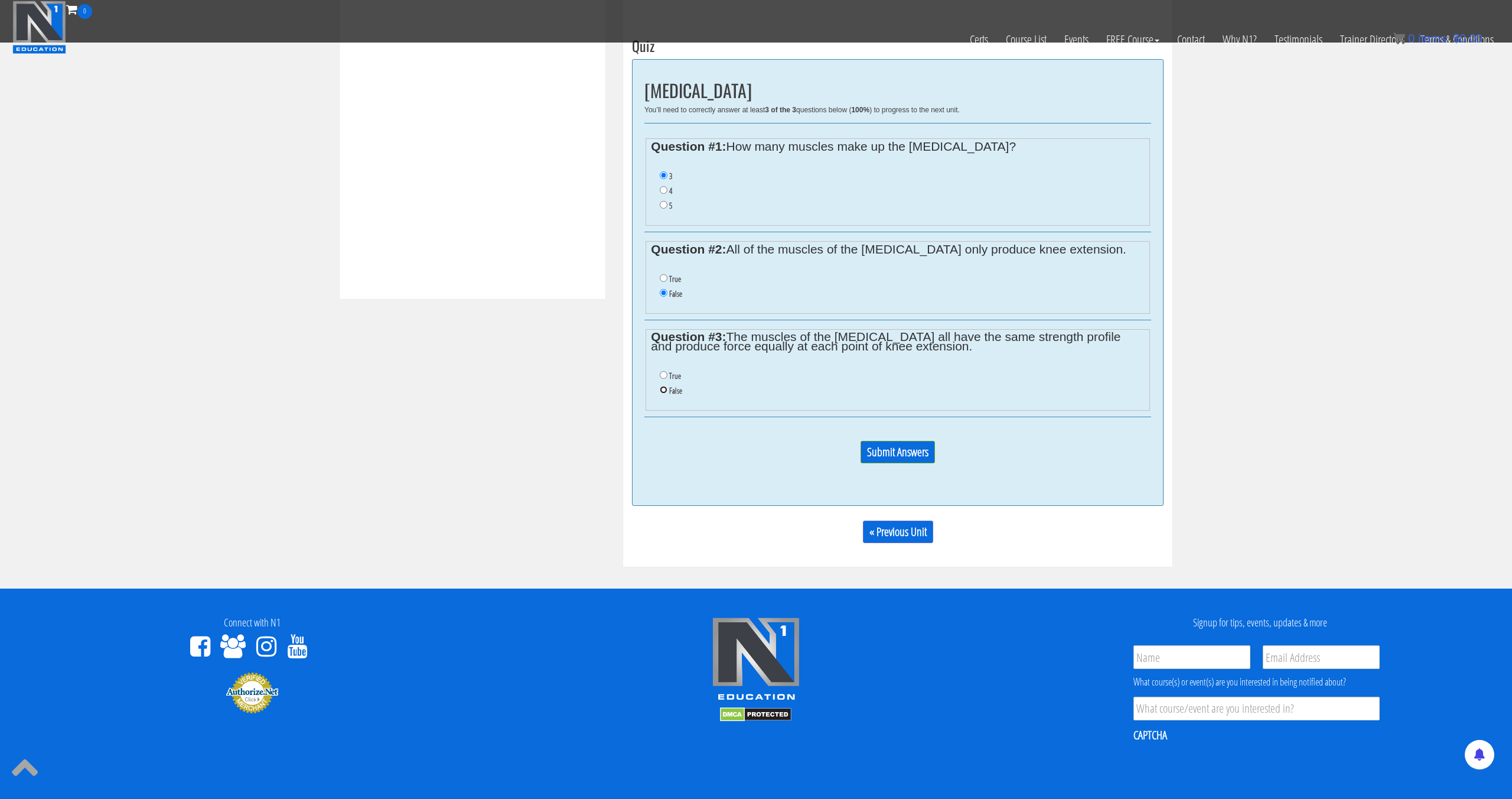
radio input "true"
click at [878, 461] on input "Submit Answers" at bounding box center [897, 452] width 75 height 22
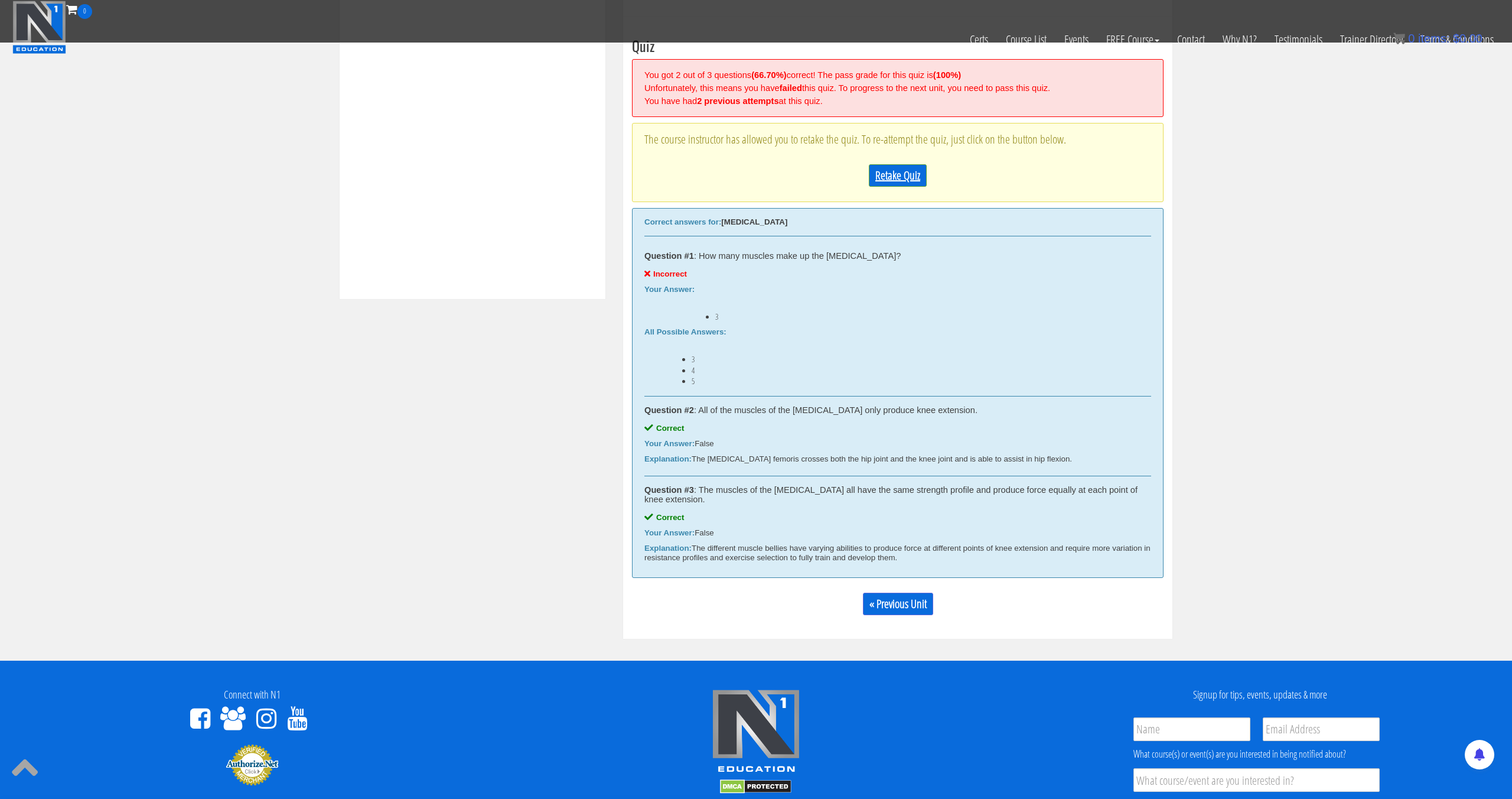
click at [905, 173] on link "Retake Quiz" at bounding box center [898, 176] width 58 height 22
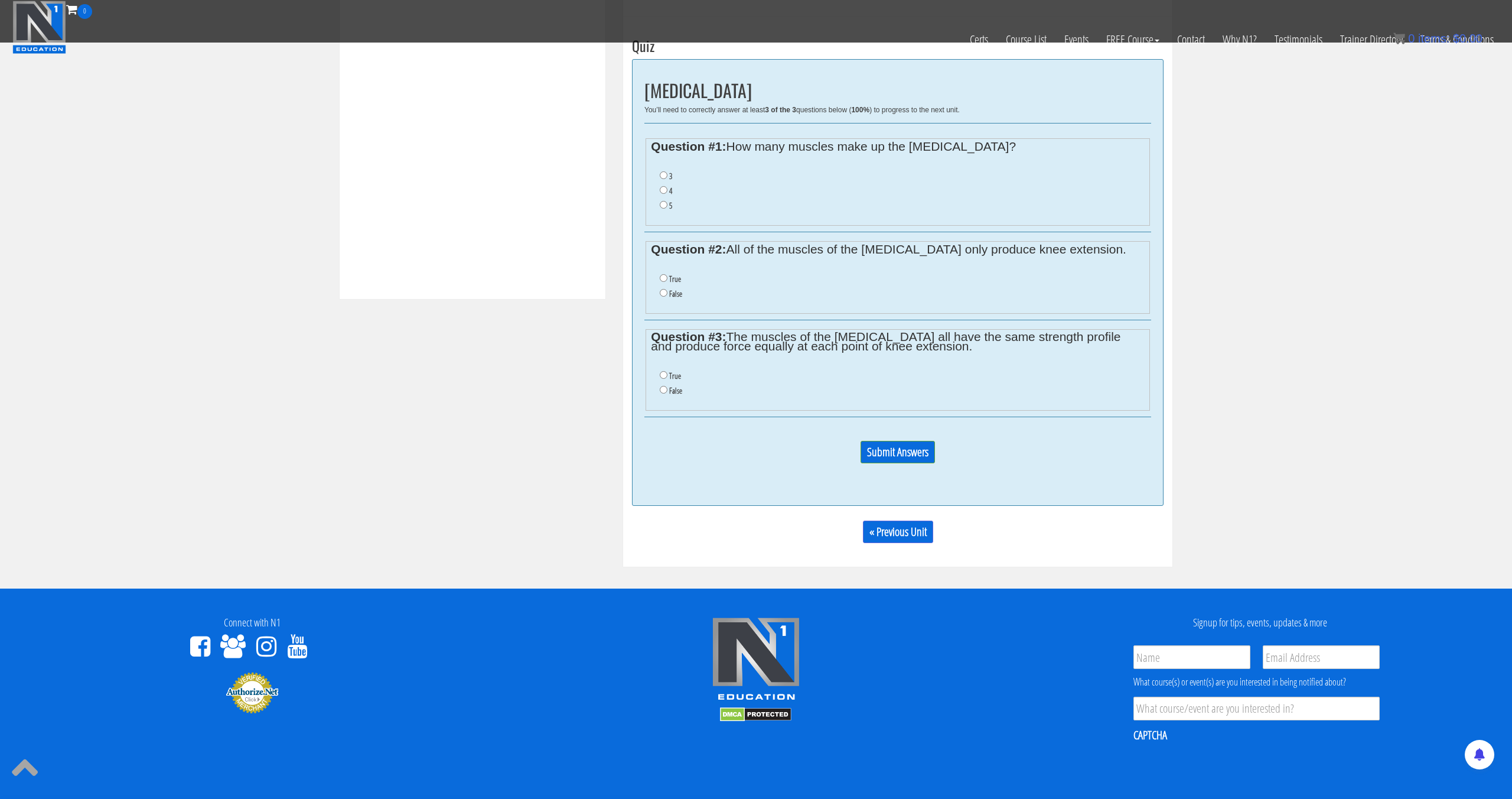
click at [667, 203] on li "5" at bounding box center [902, 206] width 485 height 15
click at [663, 207] on input "5" at bounding box center [664, 205] width 8 height 8
radio input "true"
drag, startPoint x: 663, startPoint y: 292, endPoint x: 667, endPoint y: 321, distance: 29.3
click at [663, 292] on input "False" at bounding box center [664, 293] width 8 height 8
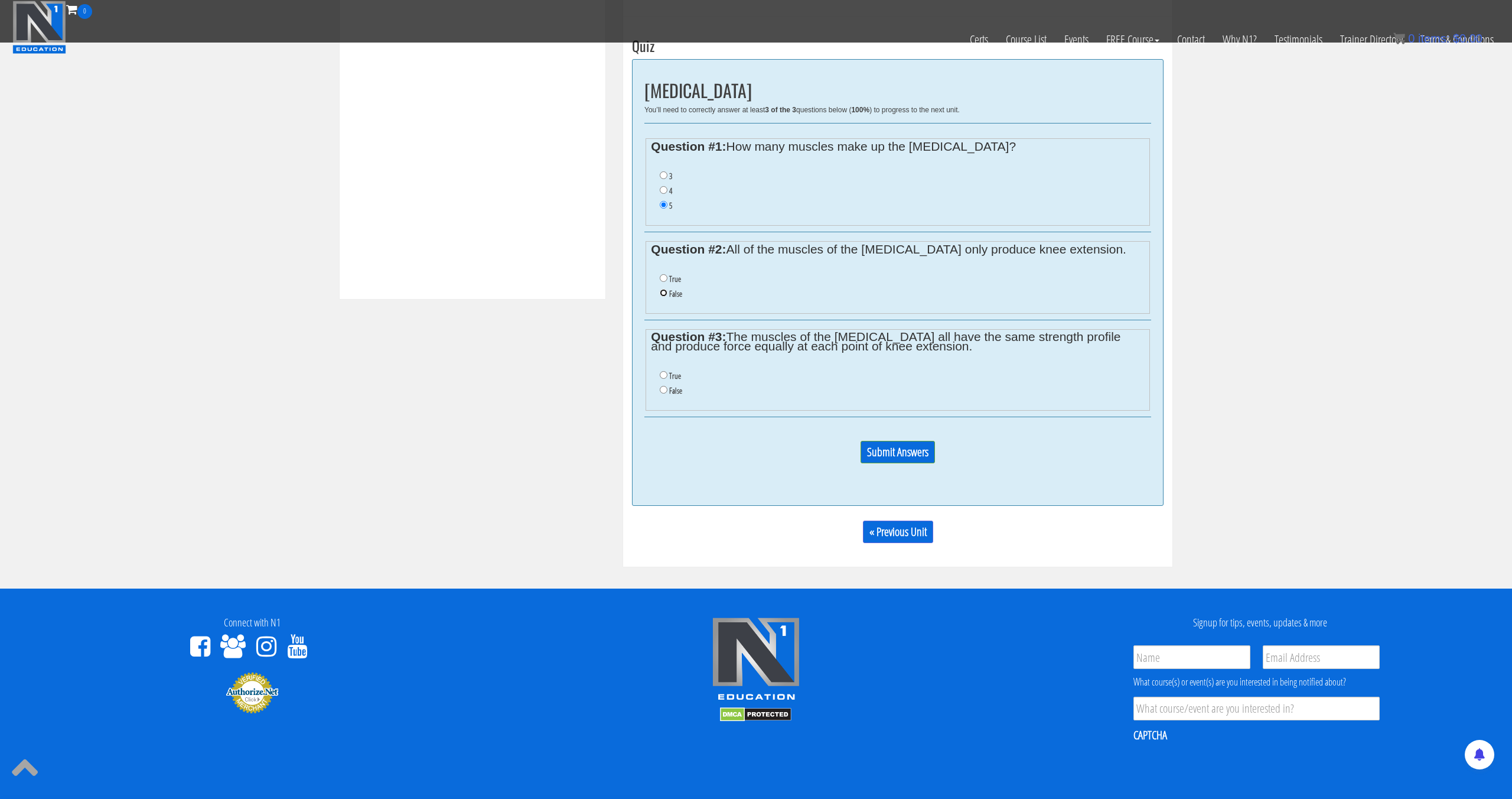
radio input "true"
drag, startPoint x: 671, startPoint y: 382, endPoint x: 663, endPoint y: 394, distance: 14.4
click at [663, 395] on ul "True False" at bounding box center [897, 383] width 493 height 42
click at [663, 394] on li "False" at bounding box center [902, 391] width 485 height 15
click at [663, 395] on li "False" at bounding box center [902, 391] width 485 height 15
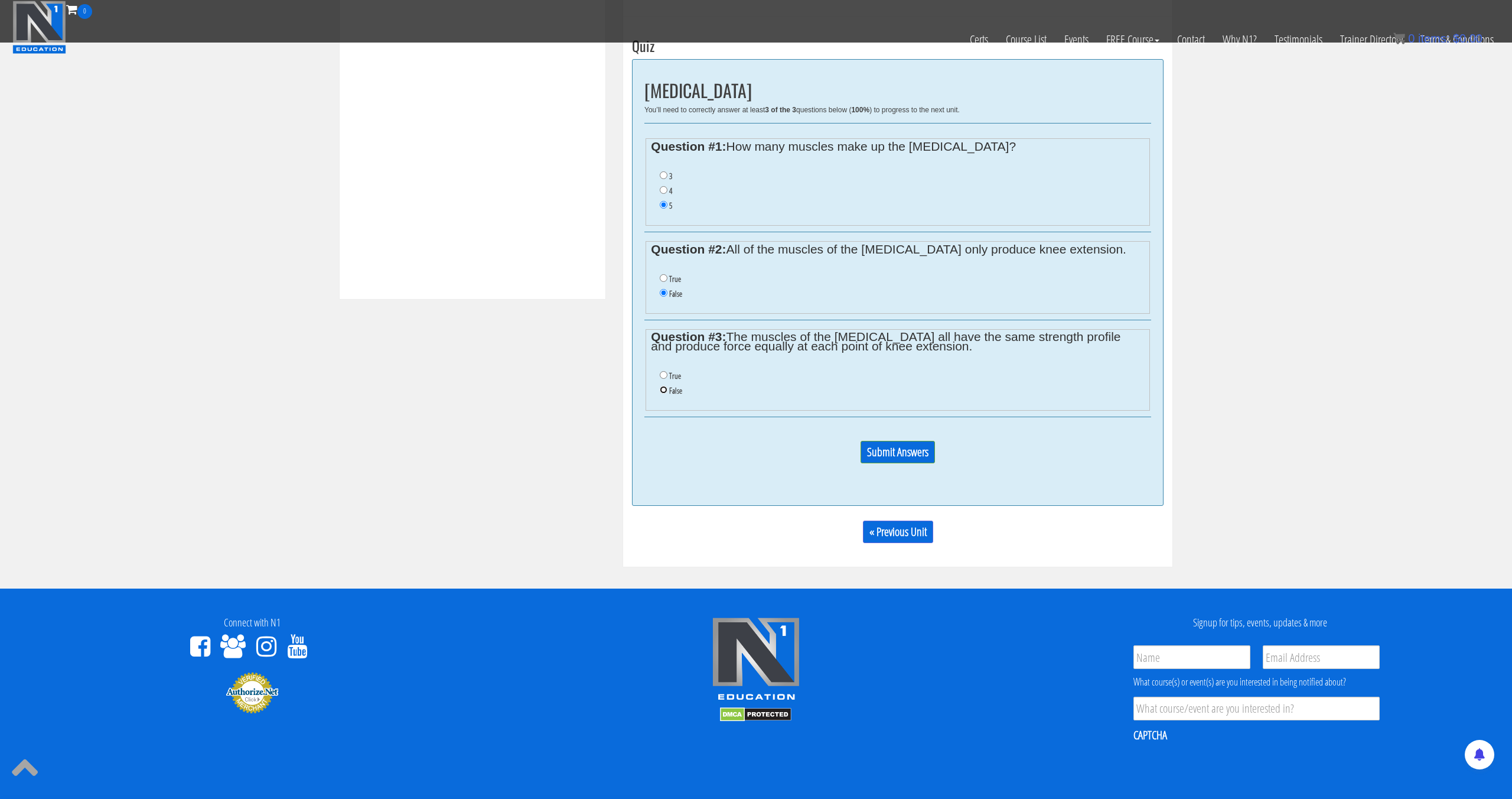
click at [665, 393] on input "False" at bounding box center [664, 390] width 8 height 8
radio input "true"
click at [915, 455] on input "Submit Answers" at bounding box center [897, 452] width 75 height 22
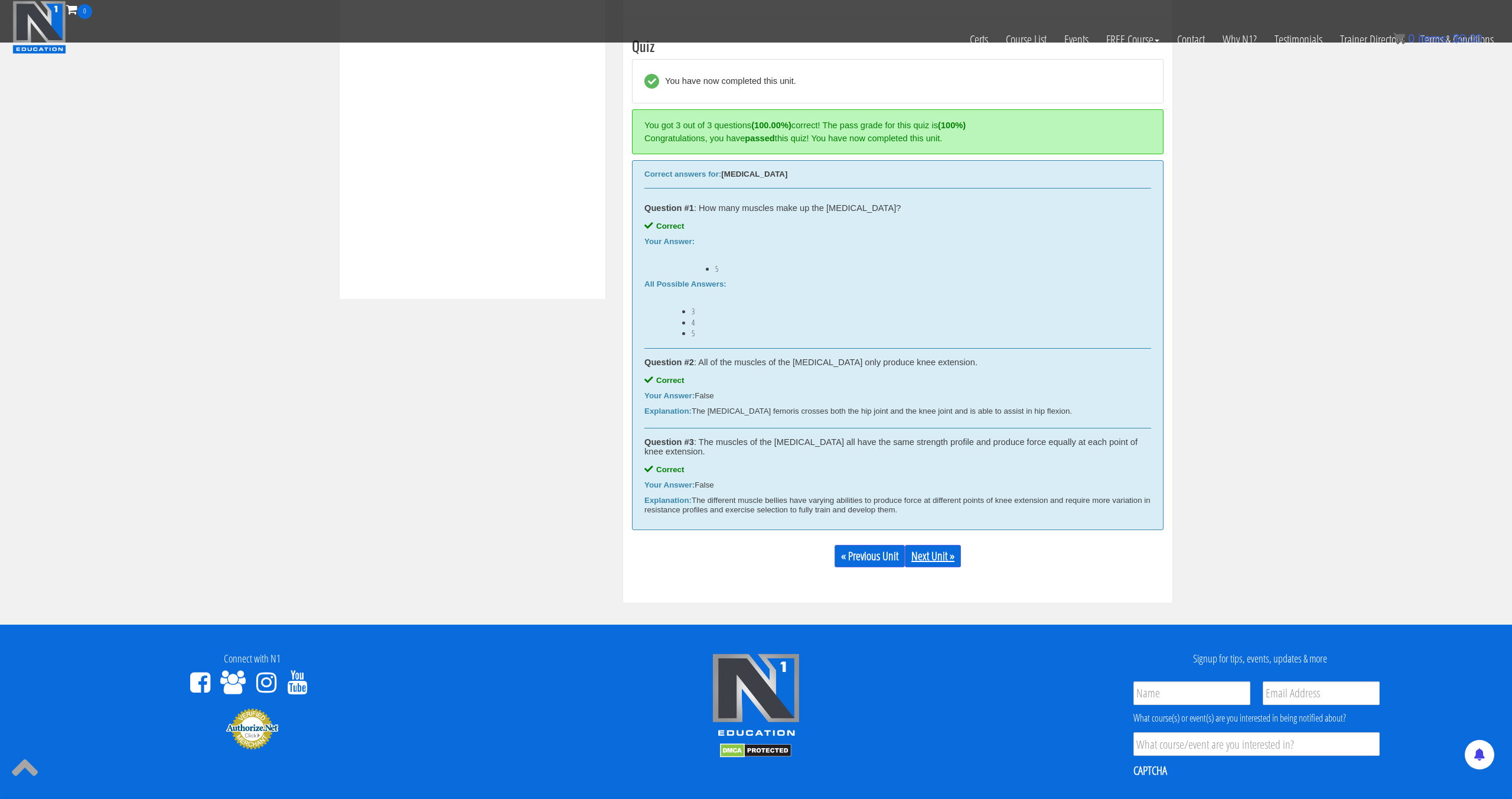
click at [944, 561] on link "Next Unit »" at bounding box center [932, 556] width 56 height 22
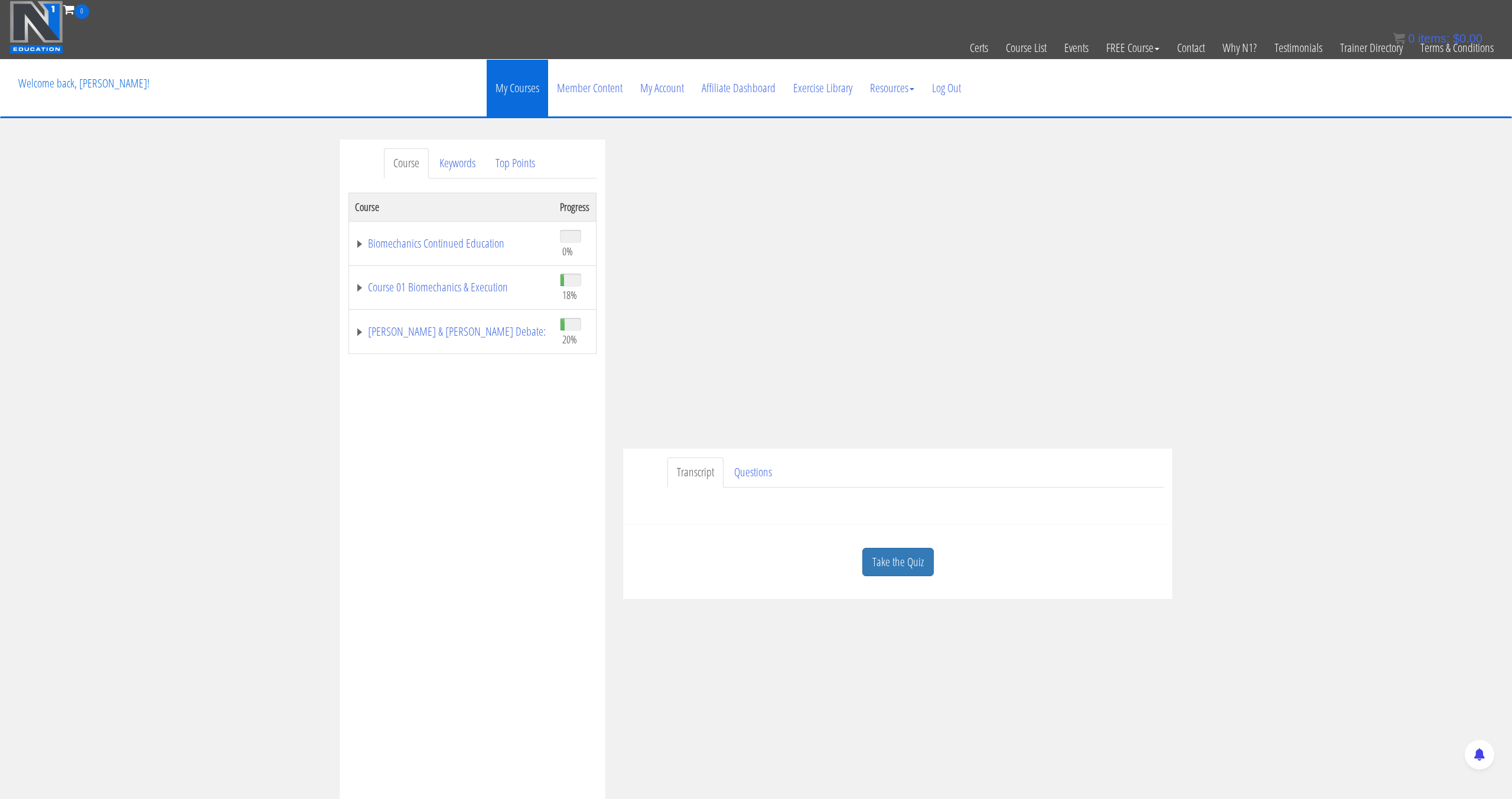
click at [520, 98] on link "My Courses" at bounding box center [517, 88] width 61 height 57
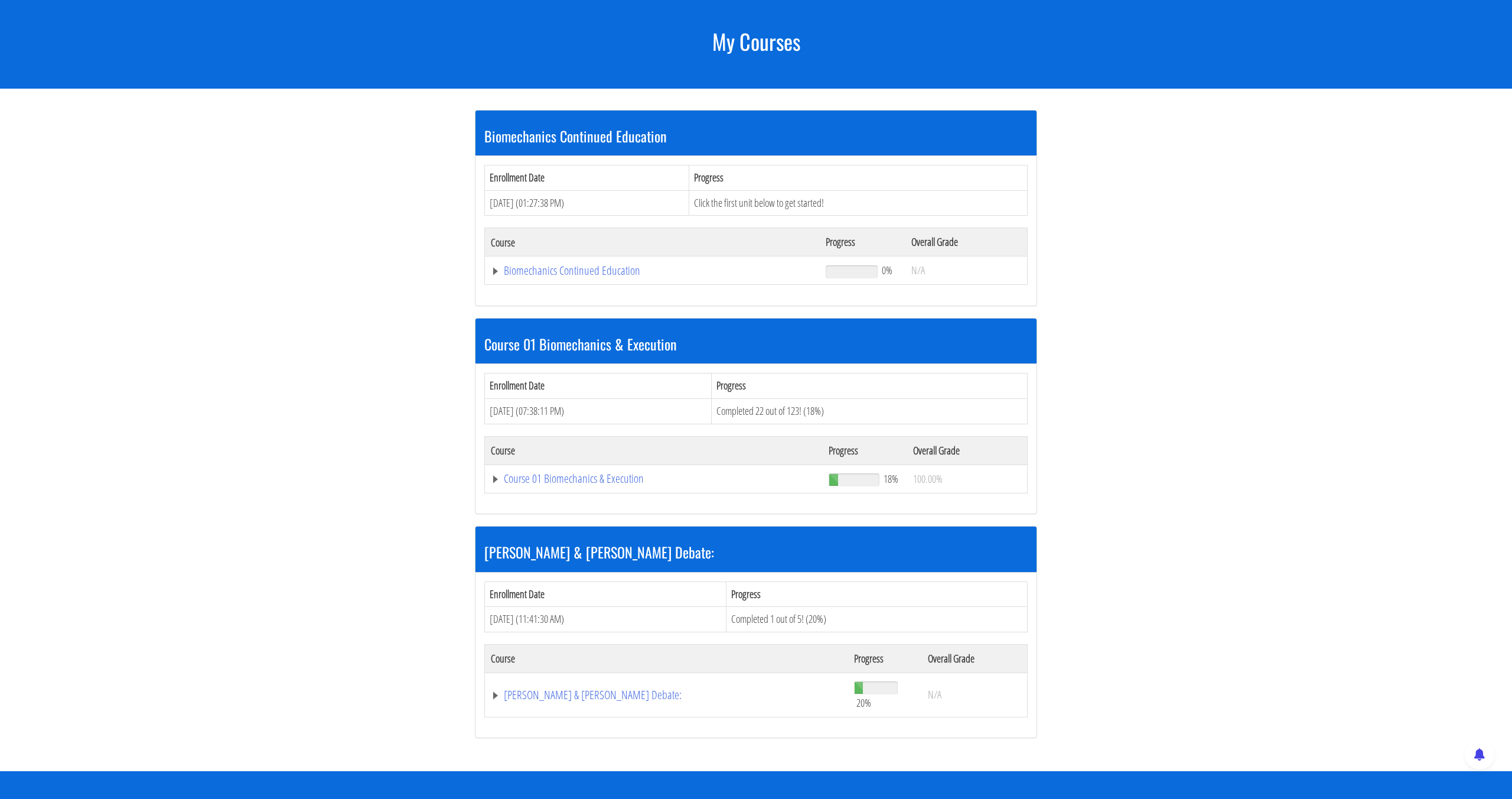
scroll to position [123, 0]
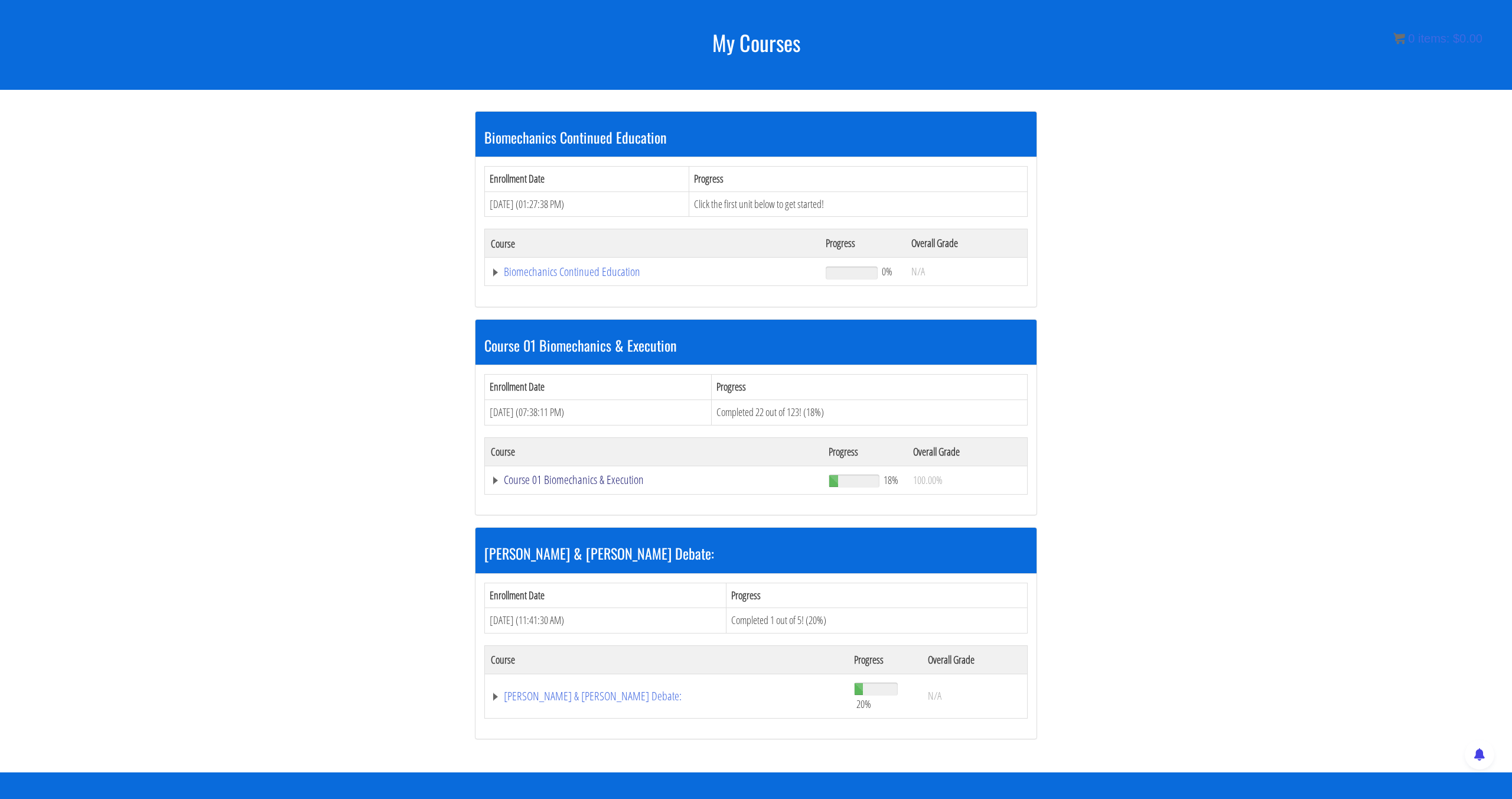
click at [619, 278] on link "Course 01 Biomechanics & Execution" at bounding box center [652, 272] width 323 height 12
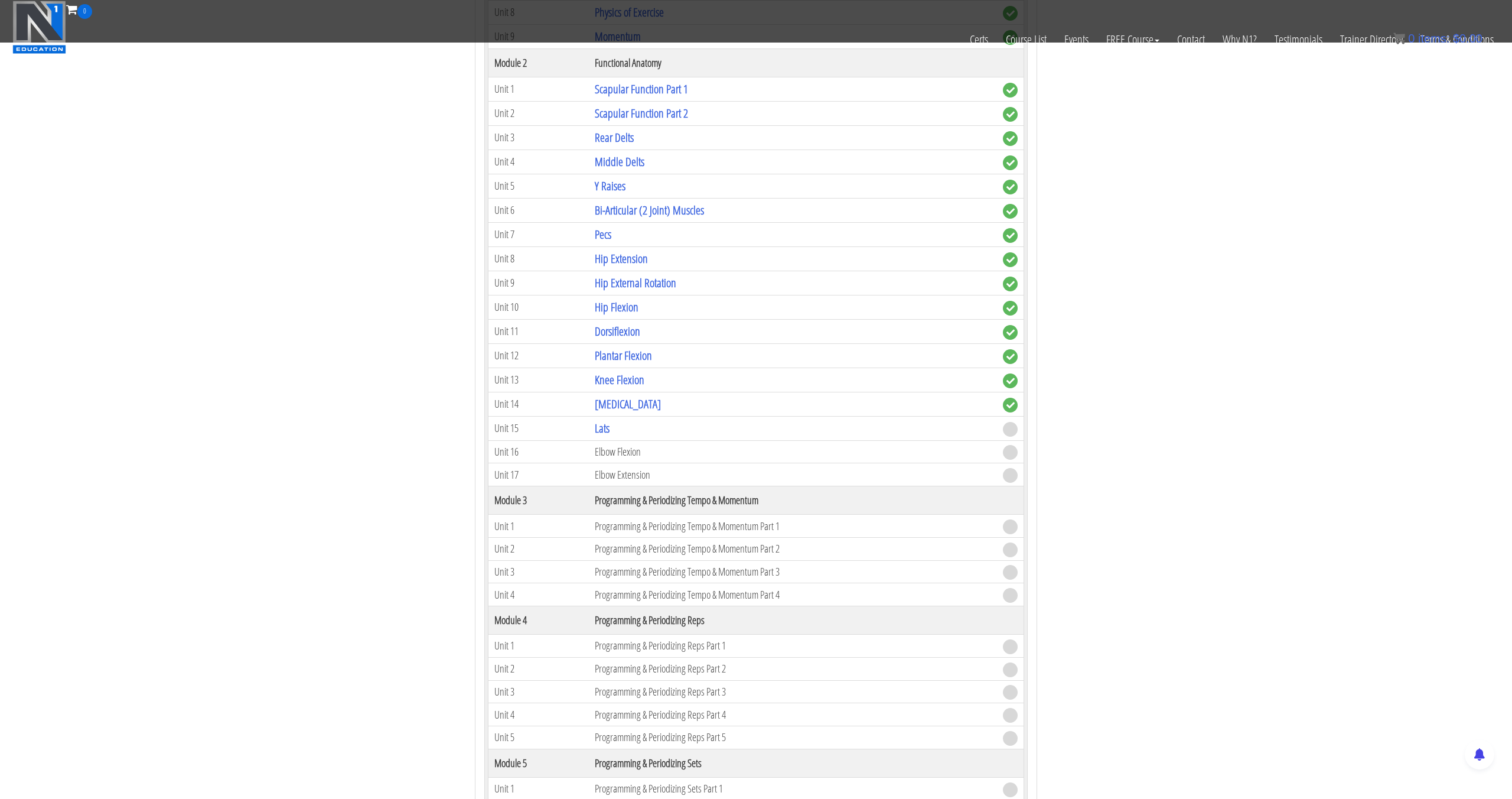
scroll to position [759, 0]
click at [625, 135] on link "Rear Delts" at bounding box center [614, 138] width 39 height 16
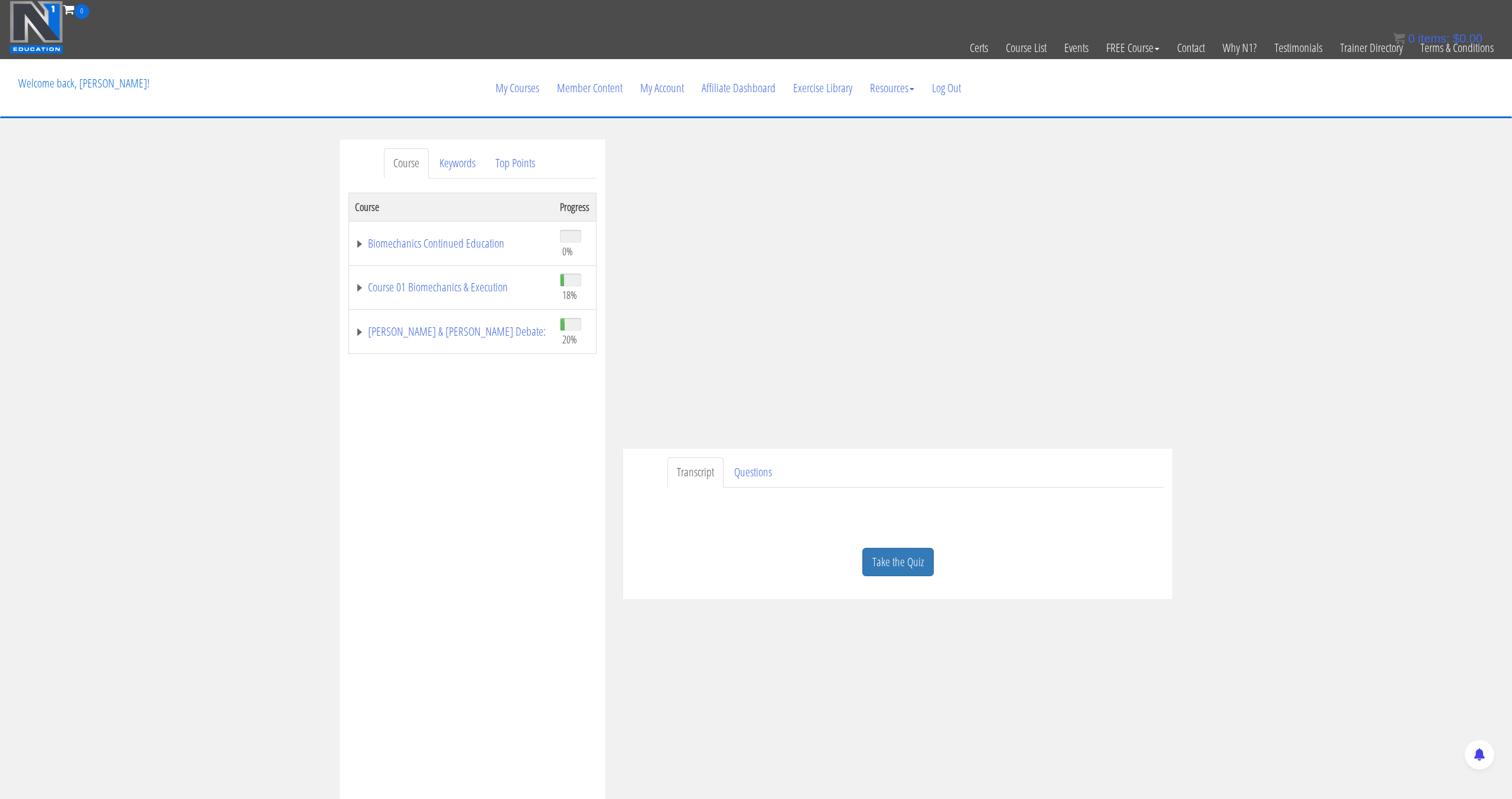
click at [894, 560] on link "Take the Quiz" at bounding box center [898, 562] width 71 height 29
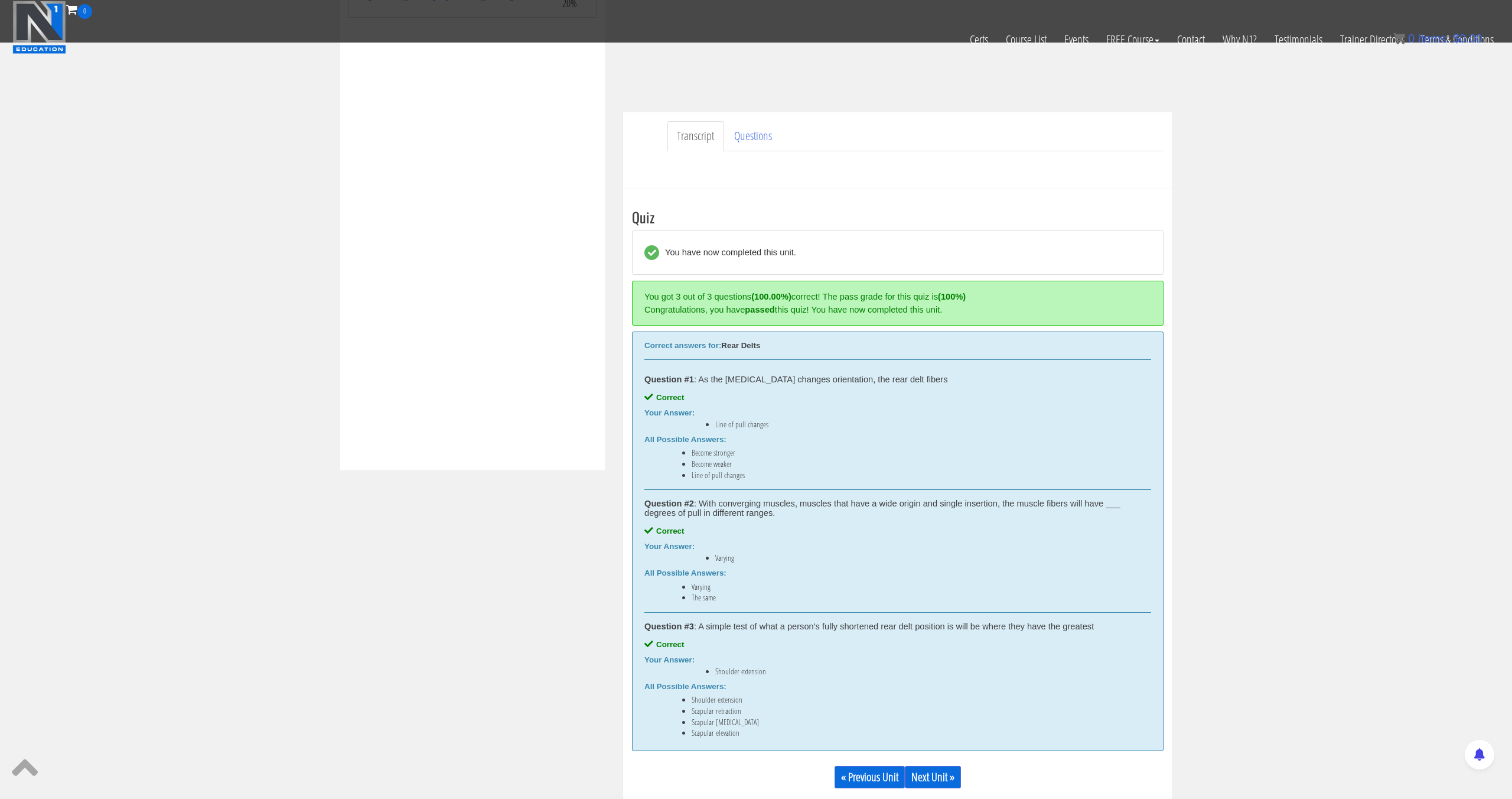
scroll to position [282, 0]
